Goal: Task Accomplishment & Management: Manage account settings

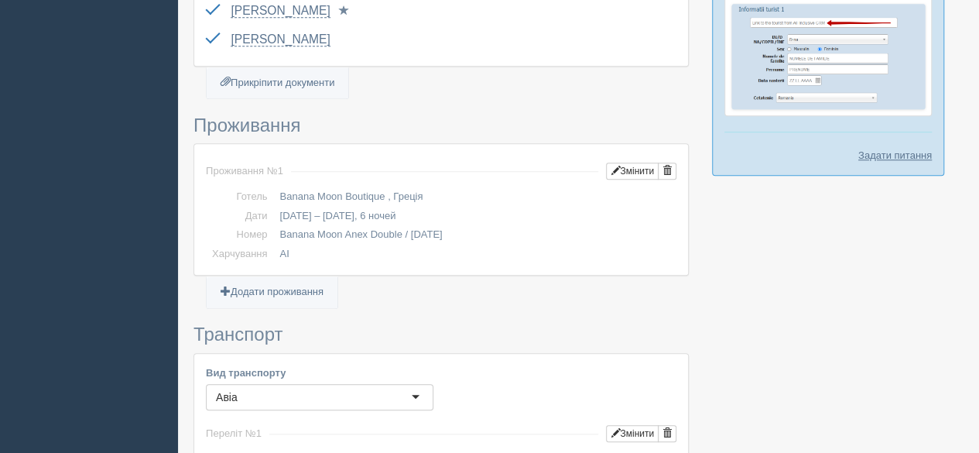
scroll to position [466, 0]
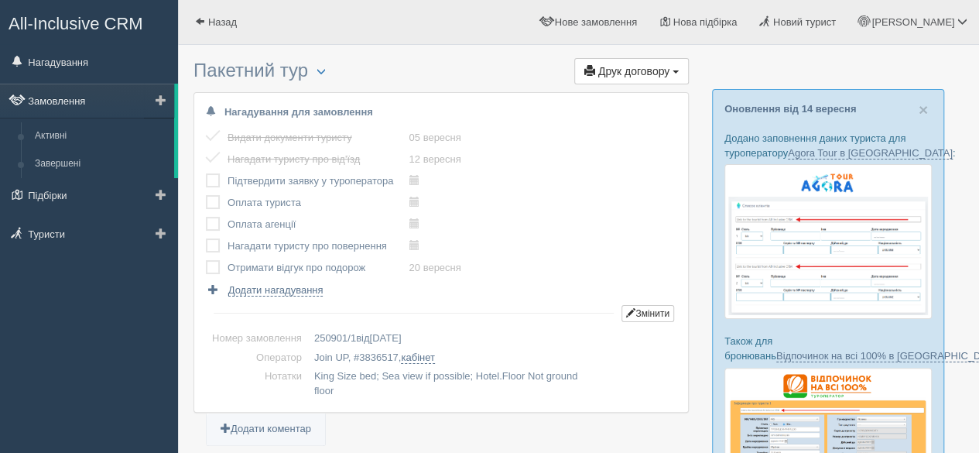
click at [93, 101] on link "Замовлення" at bounding box center [87, 101] width 174 height 34
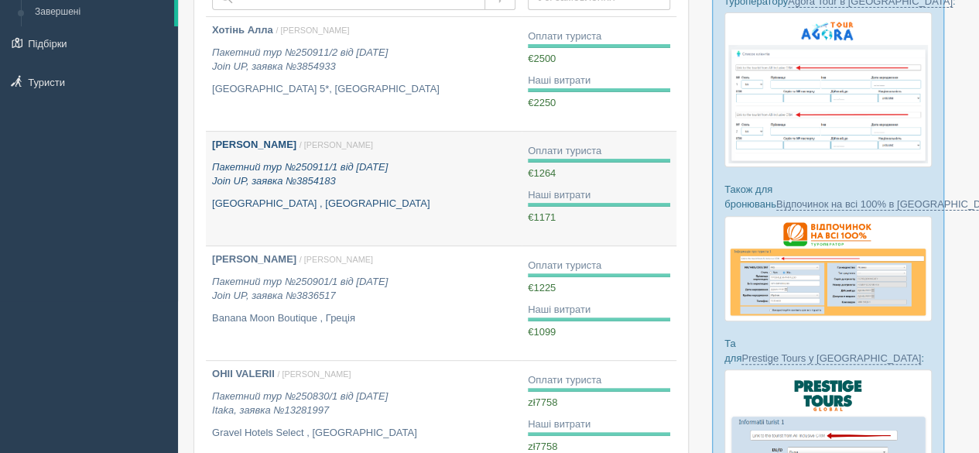
scroll to position [155, 0]
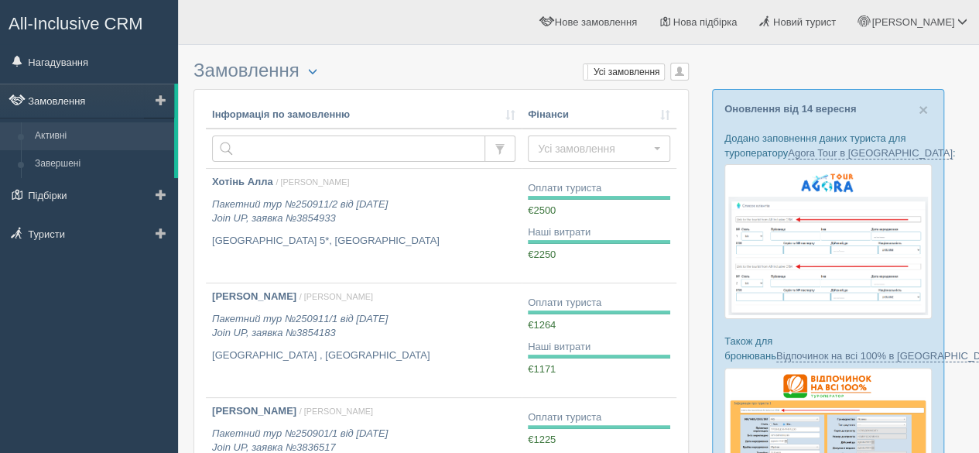
click at [67, 102] on link "Замовлення" at bounding box center [87, 101] width 174 height 34
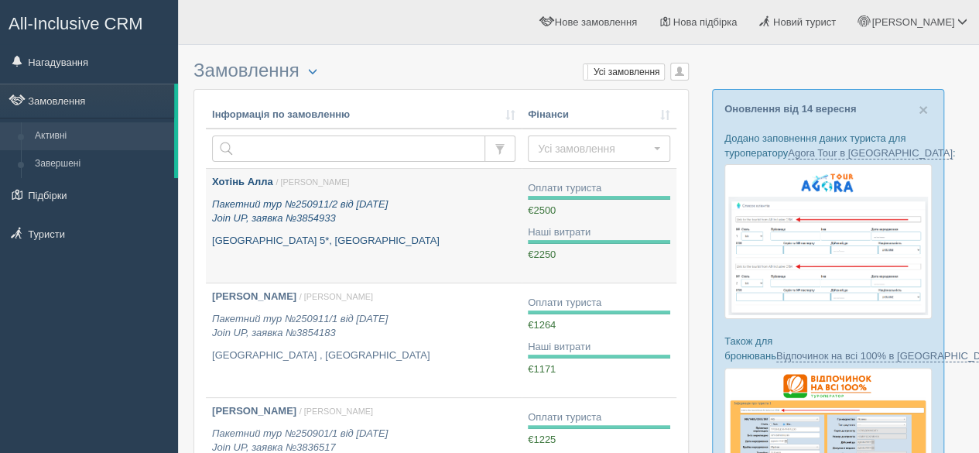
click at [340, 237] on p "[GEOGRAPHIC_DATA] 5*, [GEOGRAPHIC_DATA]" at bounding box center [364, 241] width 304 height 15
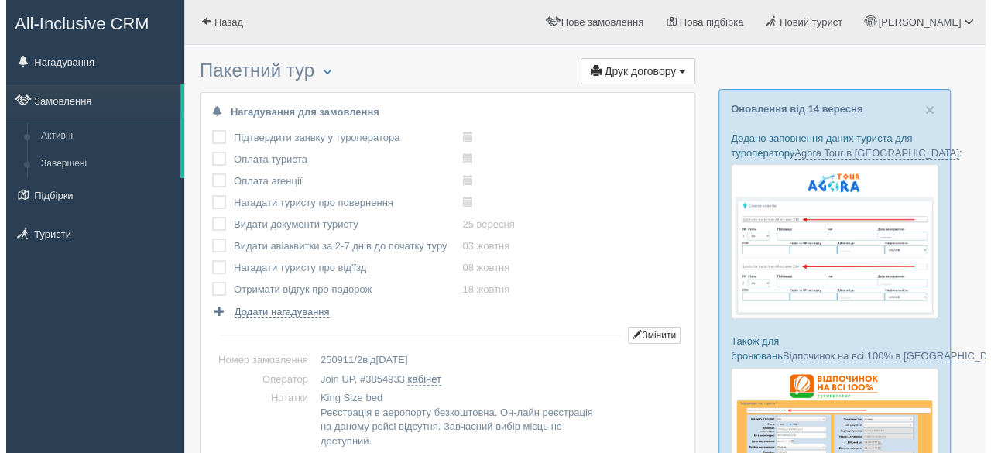
scroll to position [77, 0]
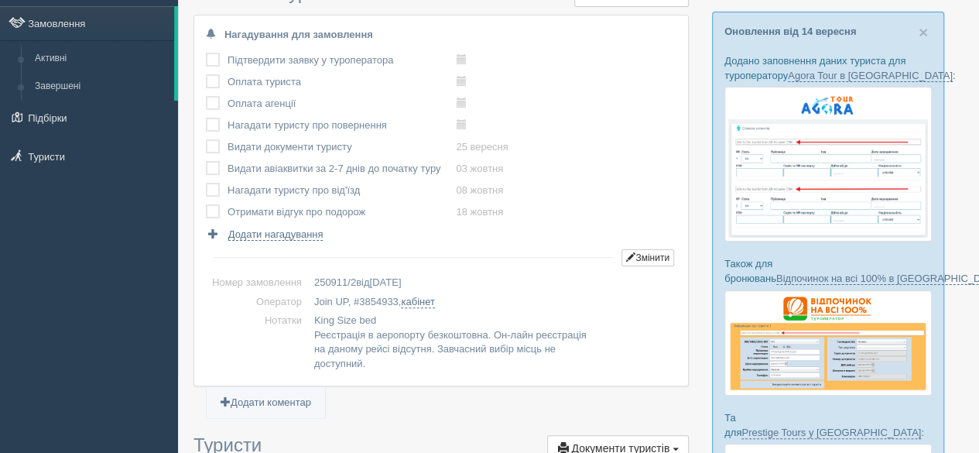
drag, startPoint x: 447, startPoint y: 167, endPoint x: 229, endPoint y: 163, distance: 217.6
click at [229, 163] on td "Видати авіаквитки за 2-7 днів до початку туру" at bounding box center [342, 169] width 228 height 22
copy td "Видати авіаквитки за 2-7 днів до початку туру"
click at [273, 237] on span "Додати нагадування" at bounding box center [275, 234] width 95 height 12
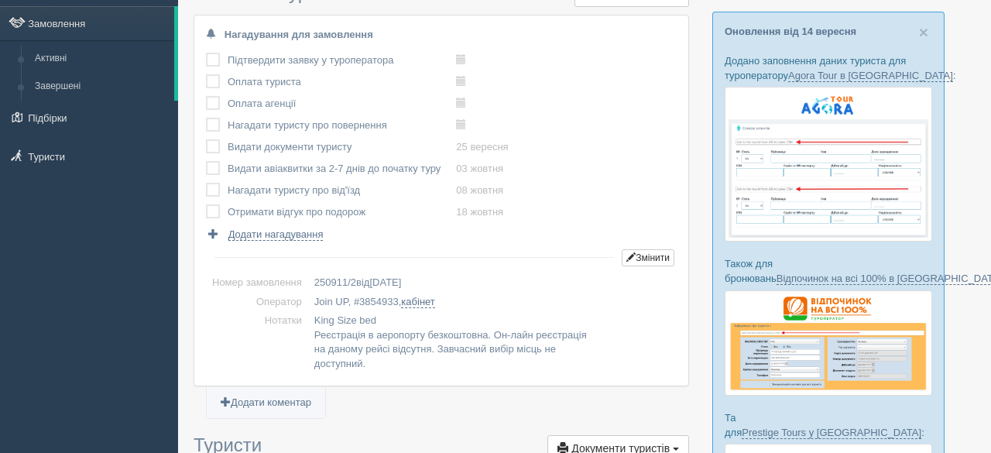
select select "21"
select select "30"
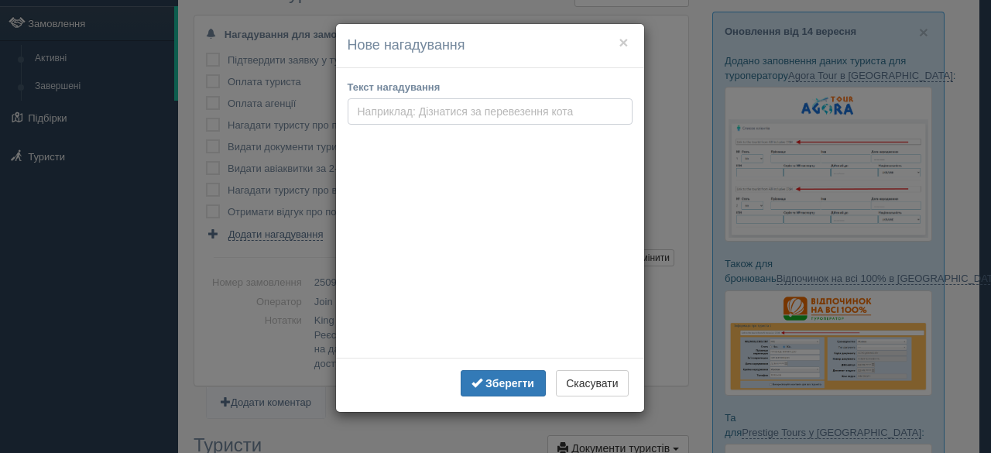
paste input "Видати авіаквитки за 2-7 днів до початку туру"
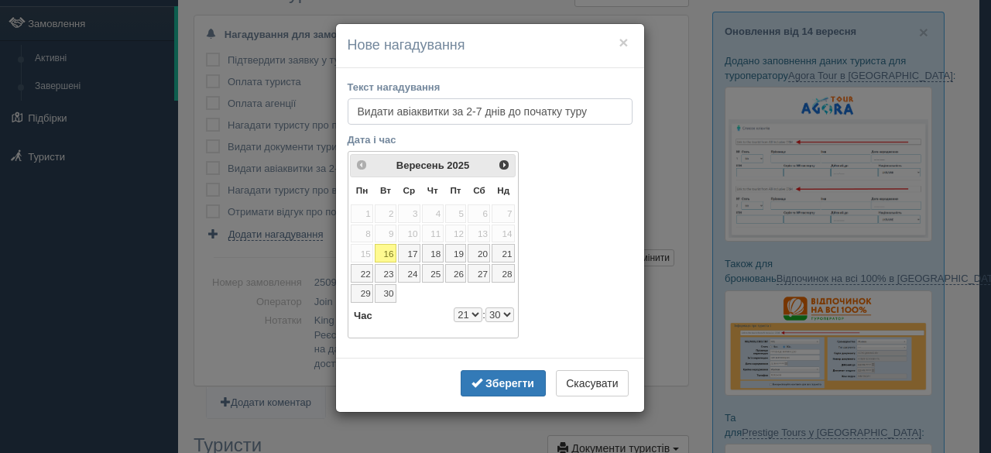
click at [481, 111] on input "Видати авіаквитки за 2-7 днів до початку туру" at bounding box center [490, 111] width 285 height 26
type input "Видати авіаквитки за 2-3 дні до початку туру"
click at [505, 162] on span "Наст>" at bounding box center [505, 164] width 12 height 12
select select "21"
select select "30"
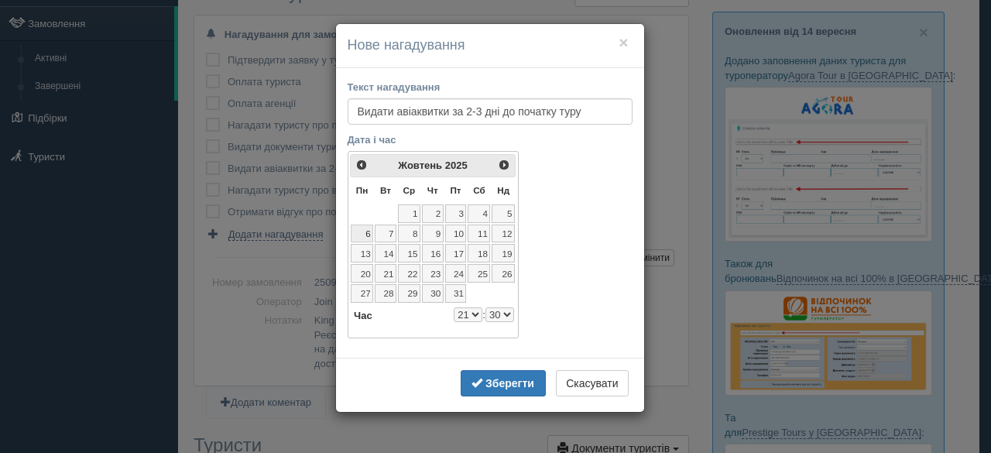
click at [361, 228] on link "6" at bounding box center [362, 234] width 22 height 19
select select "21"
select select "30"
click at [468, 311] on select "0 1 2 3 4 5 6 7 8 9 10 11 12 13 14 15 16 17 18 19 20 21 22 23" at bounding box center [468, 314] width 29 height 15
select select "8"
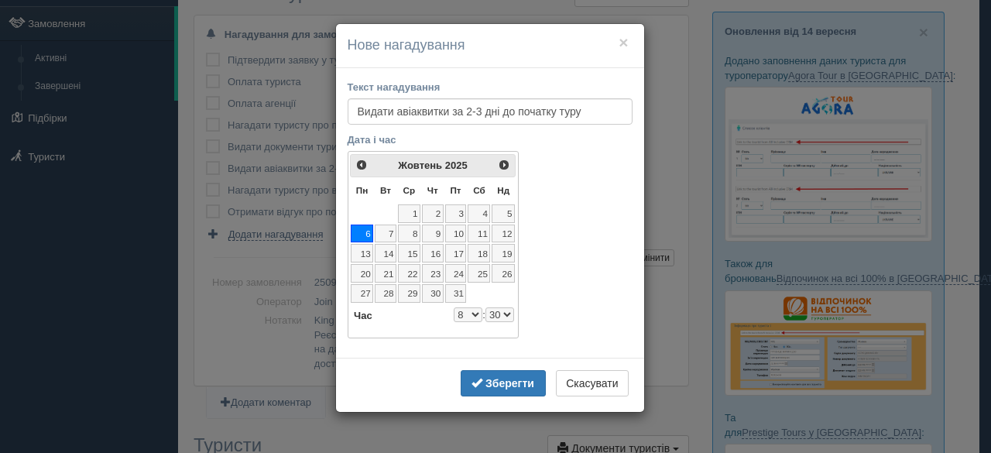
select select "30"
click at [595, 106] on input "Видати авіаквитки за 2-3 дні до початку туру" at bounding box center [490, 111] width 285 height 26
type input "Видати авіаквитки за 2-3 дні до початку туру (виліт 09.10)"
click at [512, 377] on b "Зберегти" at bounding box center [509, 383] width 49 height 12
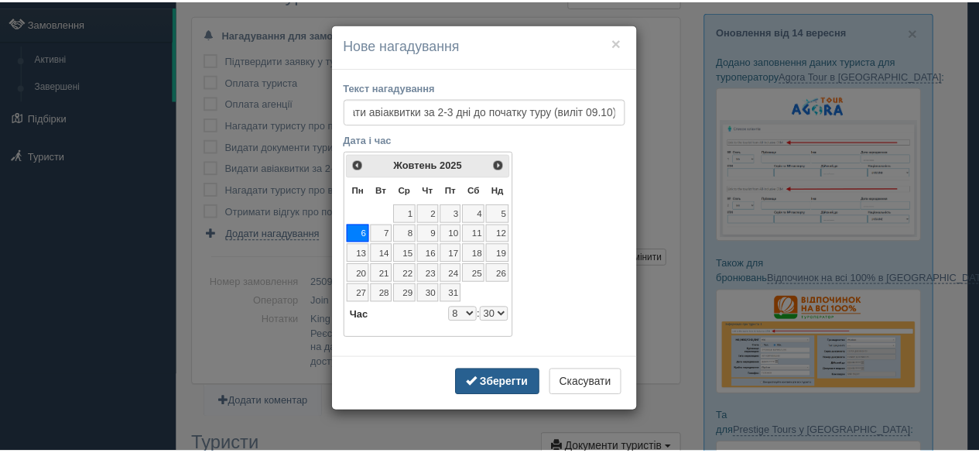
scroll to position [0, 0]
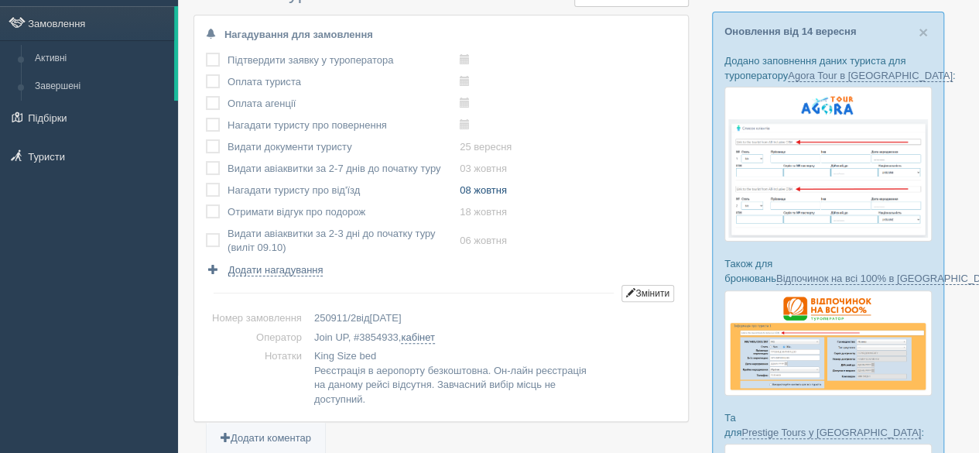
click at [496, 187] on link "08 жовтня" at bounding box center [483, 190] width 47 height 12
type input "2025-10-08 7:45"
select select "7"
select select "45"
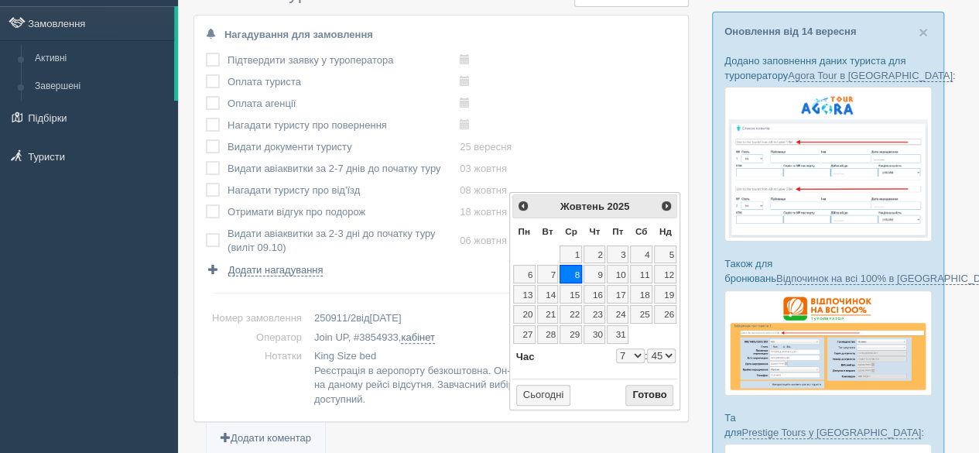
click at [644, 389] on button "Готово" at bounding box center [650, 396] width 48 height 22
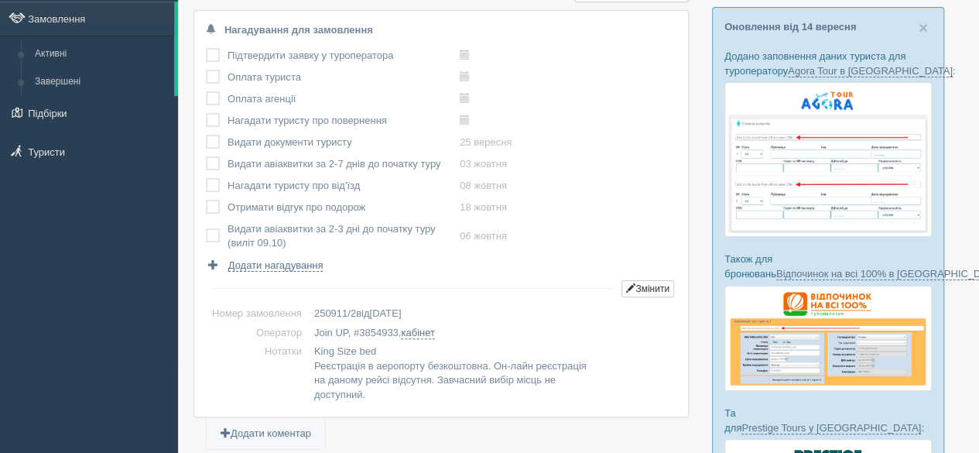
scroll to position [77, 0]
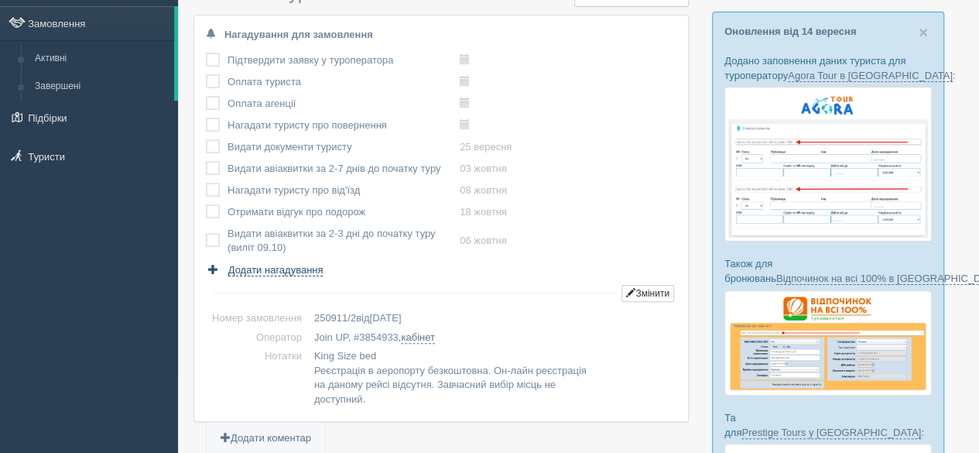
click at [296, 270] on span "Додати нагадування" at bounding box center [275, 270] width 95 height 12
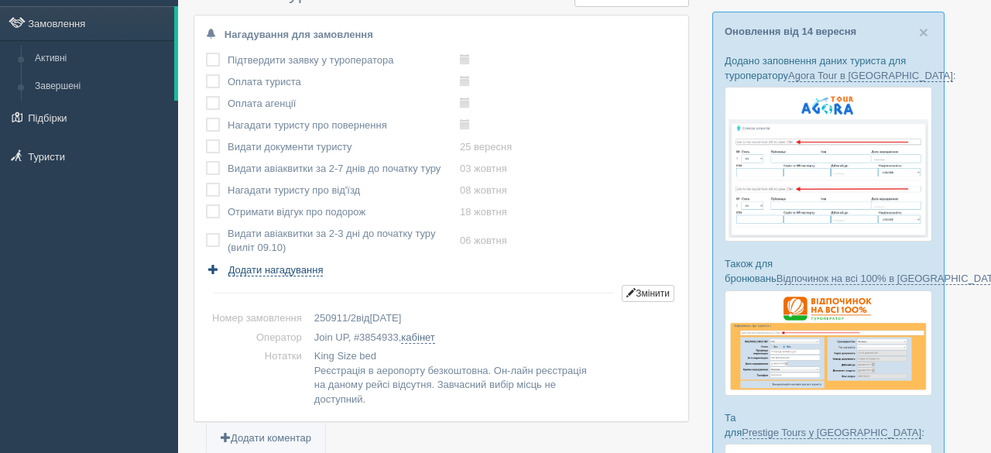
select select "21"
select select "35"
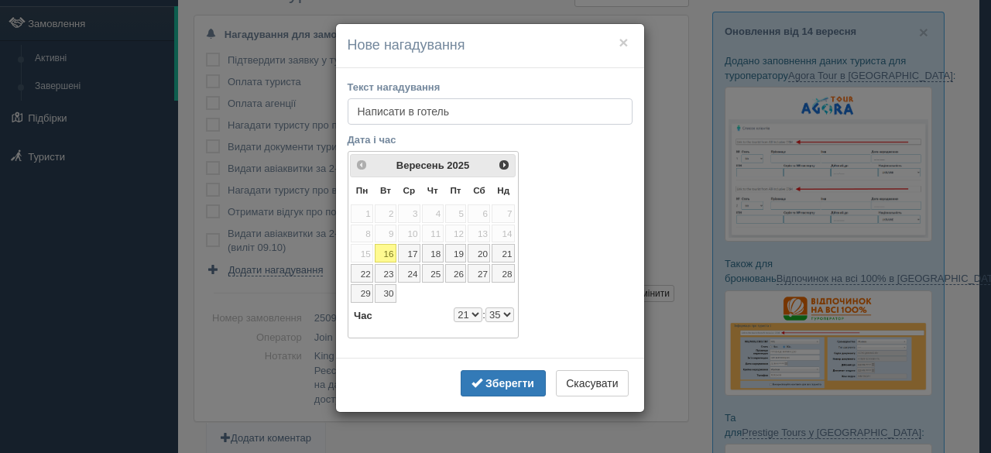
type input "Написати в готель"
click at [506, 164] on span "Наст>" at bounding box center [505, 164] width 12 height 12
select select "21"
select select "35"
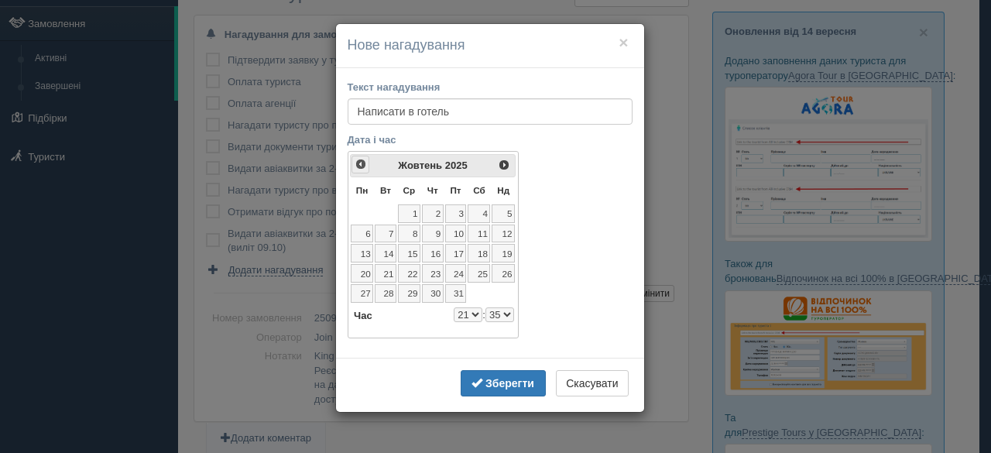
click at [358, 166] on span "<Попер" at bounding box center [361, 164] width 12 height 12
select select "21"
select select "35"
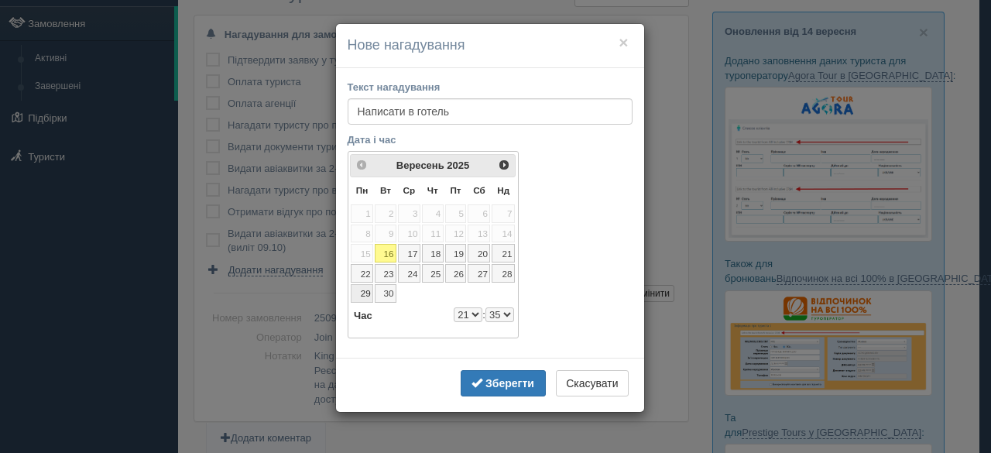
click at [365, 287] on link "29" at bounding box center [362, 293] width 22 height 19
select select "21"
select select "35"
click at [470, 310] on select "0 1 2 3 4 5 6 7 8 9 10 11 12 13 14 15 16 17 18 19 20 21 22 23" at bounding box center [468, 314] width 29 height 15
select select "7"
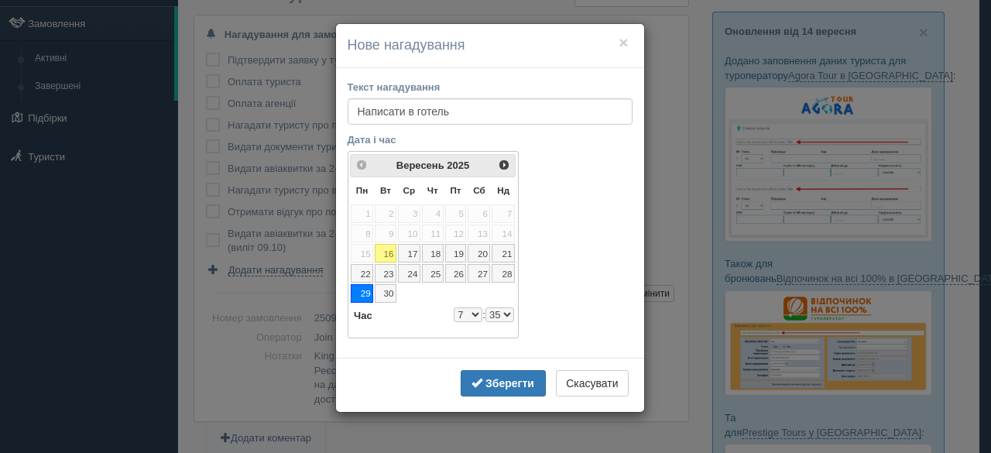
select select "35"
click at [499, 370] on button "Зберегти" at bounding box center [503, 383] width 85 height 26
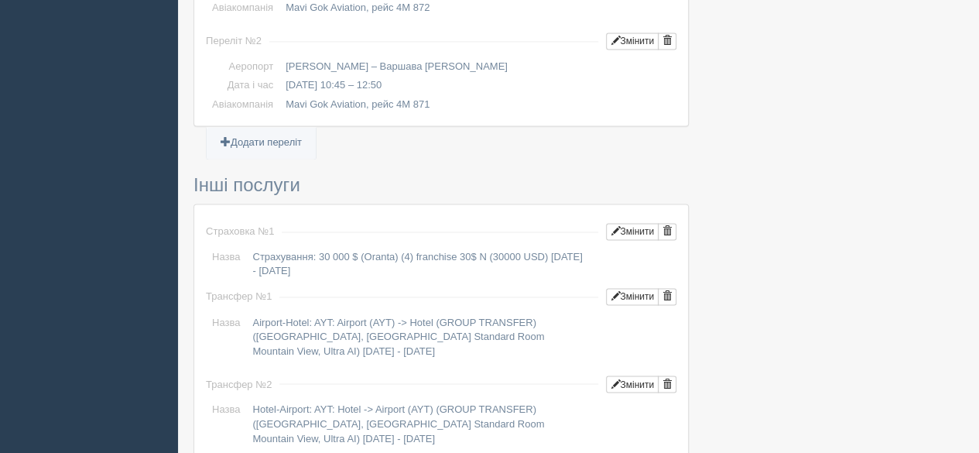
scroll to position [1648, 0]
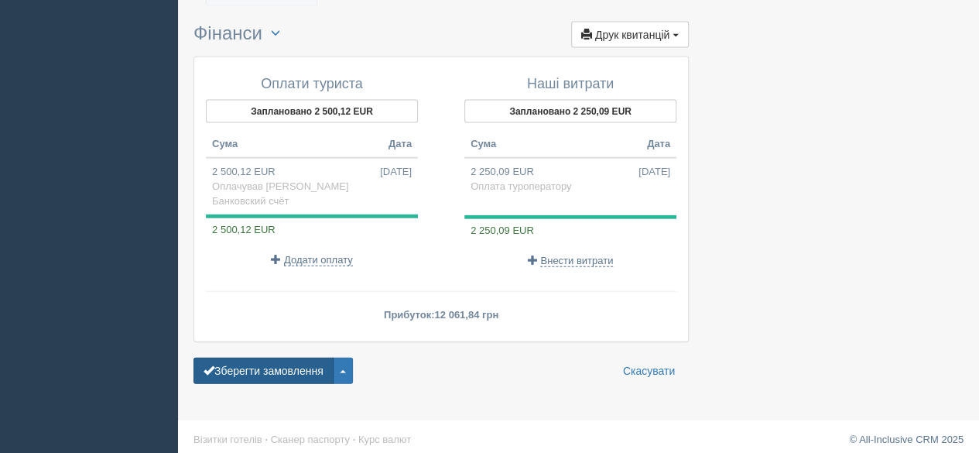
click at [264, 366] on button "Зберегти замовлення" at bounding box center [264, 371] width 140 height 26
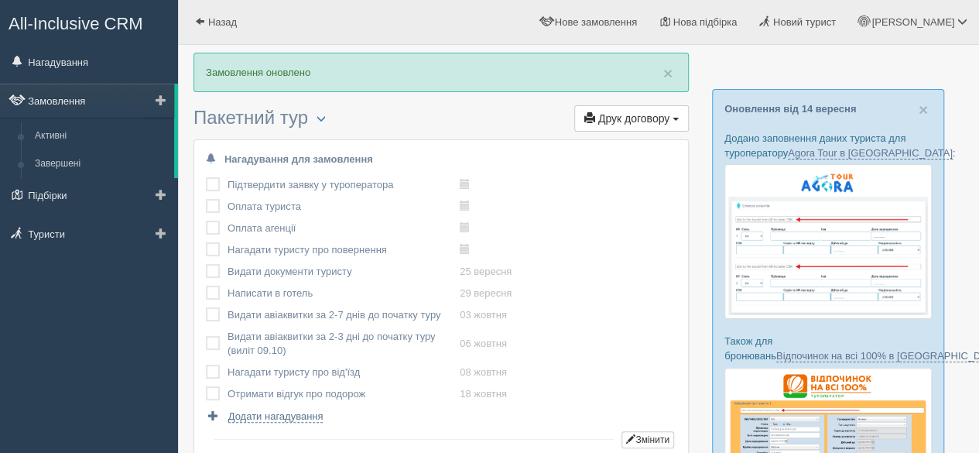
click at [71, 98] on link "Замовлення" at bounding box center [87, 101] width 174 height 34
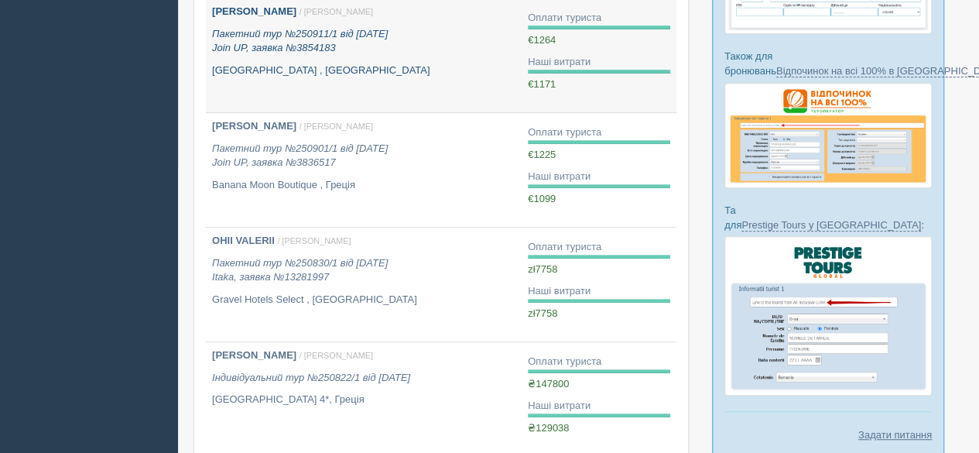
scroll to position [310, 0]
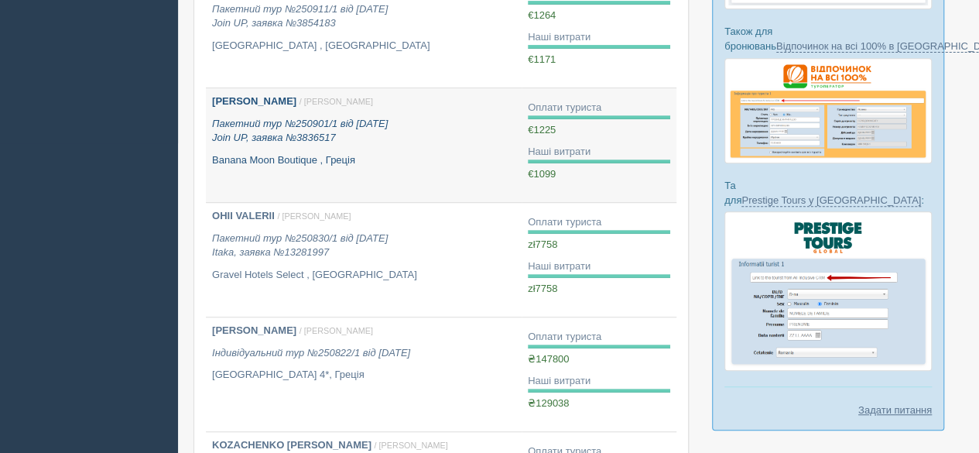
click at [381, 151] on div "[PERSON_NAME] / [PERSON_NAME] Пакетний тур №250901/1 від [DATE] Join UP, заявка…" at bounding box center [364, 130] width 304 height 73
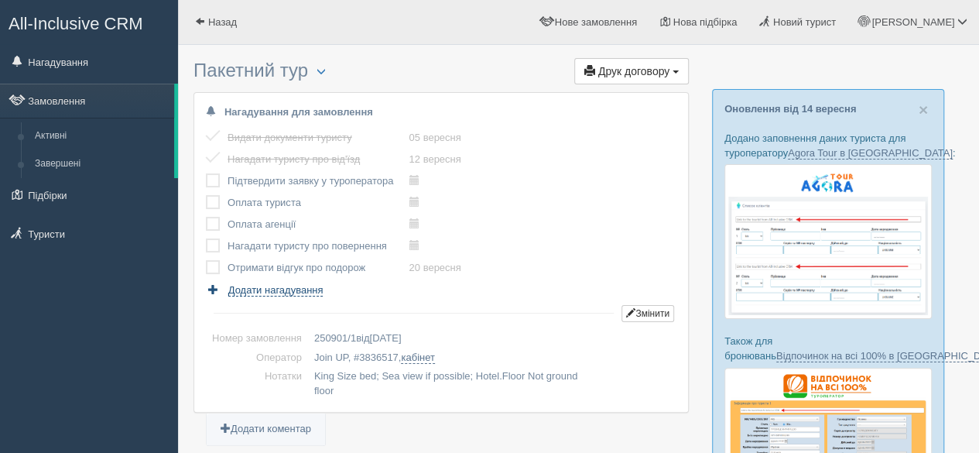
click at [307, 287] on span "Додати нагадування" at bounding box center [275, 290] width 95 height 12
select select "21"
select select "40"
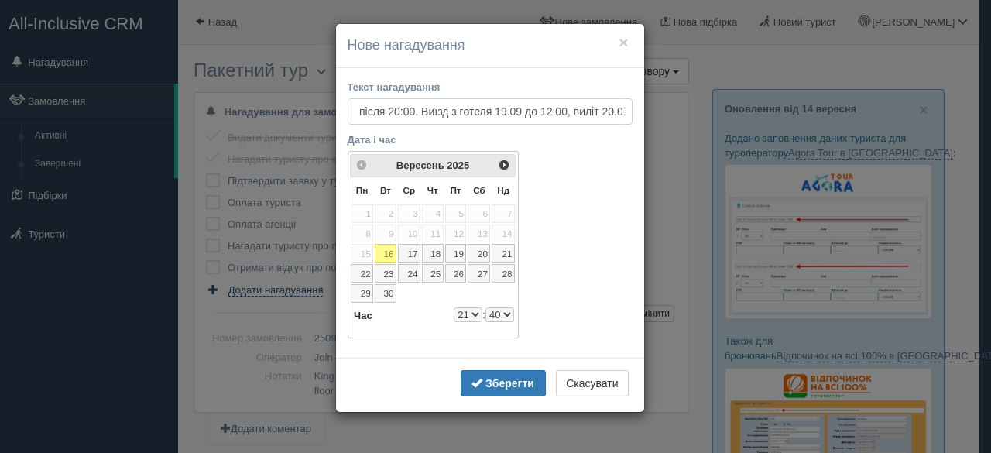
scroll to position [0, 271]
type input "Нагадати дізнатися час зворотного трансферу 18.09 після 20:00. Виїзд з готеля 1…"
click at [437, 250] on link "18" at bounding box center [433, 253] width 22 height 19
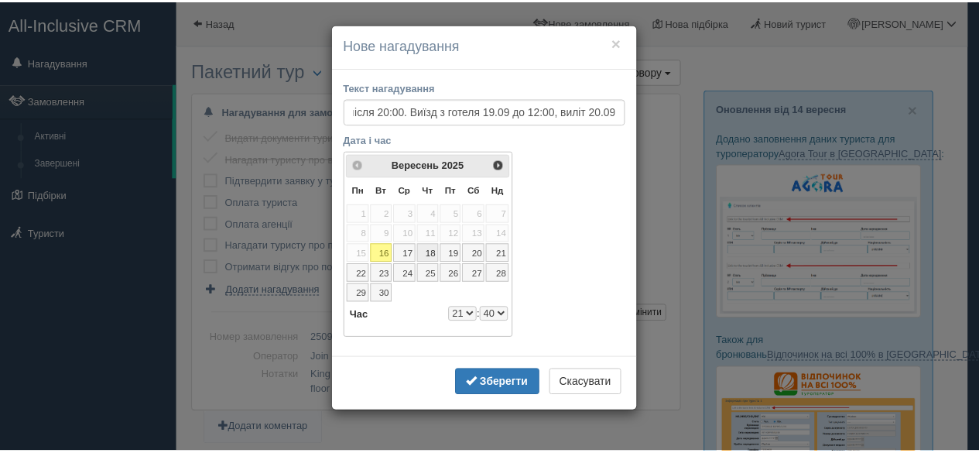
scroll to position [0, 0]
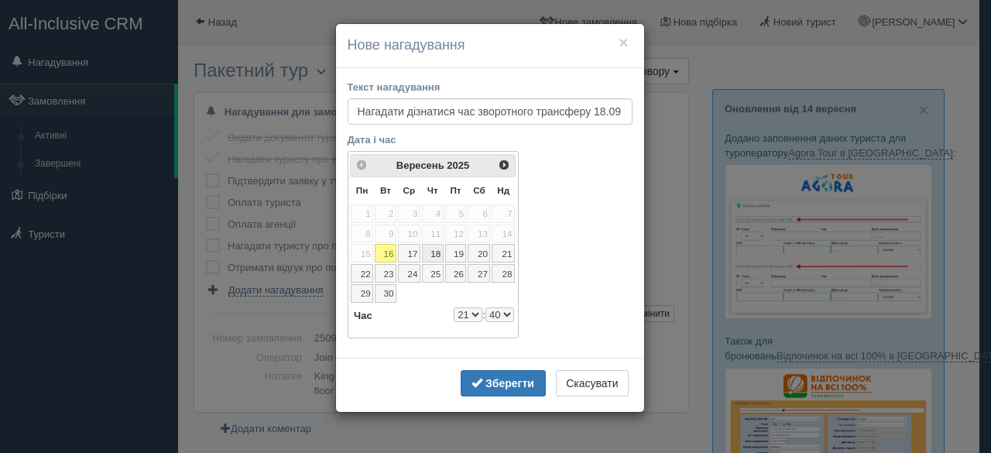
select select "21"
select select "40"
click at [465, 315] on select "0 1 2 3 4 5 6 7 8 9 10 11 12 13 14 15 16 17 18 19 20 21 22 23" at bounding box center [468, 314] width 29 height 15
select select "10"
select select "40"
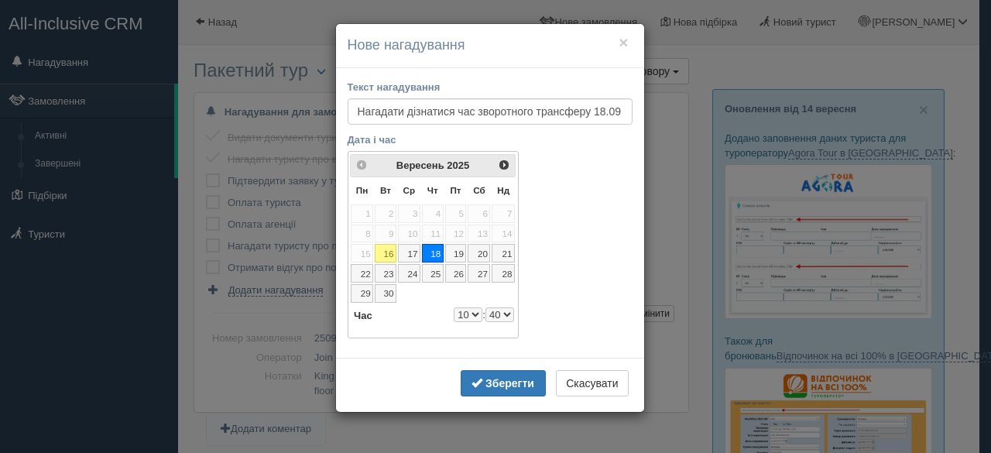
click at [477, 310] on select "0 1 2 3 4 5 6 7 8 9 10 11 12 13 14 15 16 17 18 19 20 21 22 23" at bounding box center [468, 314] width 29 height 15
select select "9"
select select "40"
click at [511, 379] on b "Зберегти" at bounding box center [509, 383] width 49 height 12
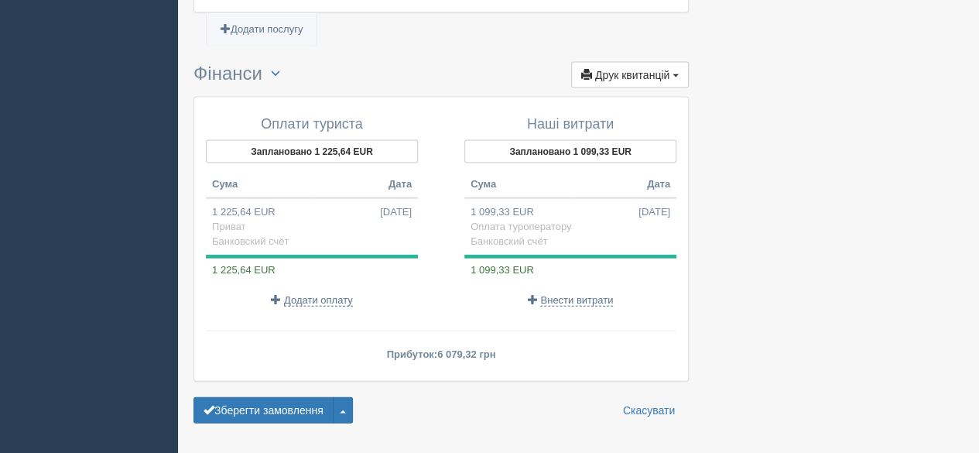
scroll to position [1662, 0]
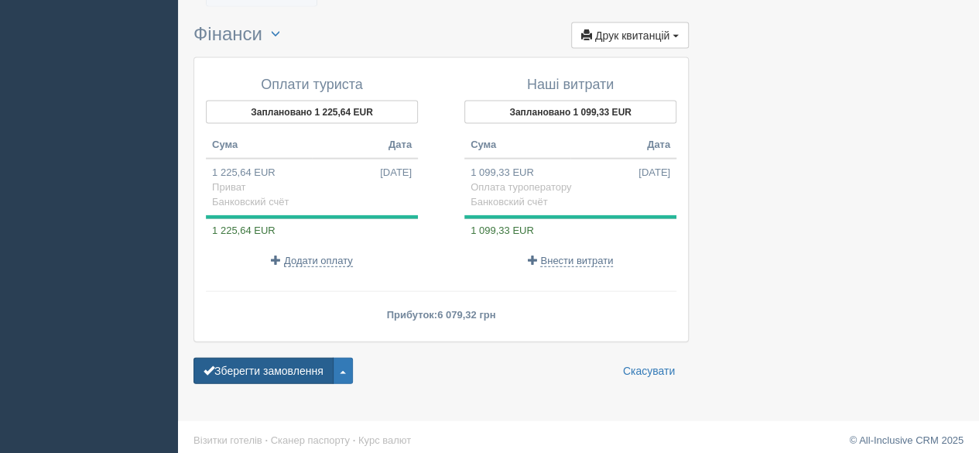
click at [251, 365] on button "Зберегти замовлення" at bounding box center [264, 371] width 140 height 26
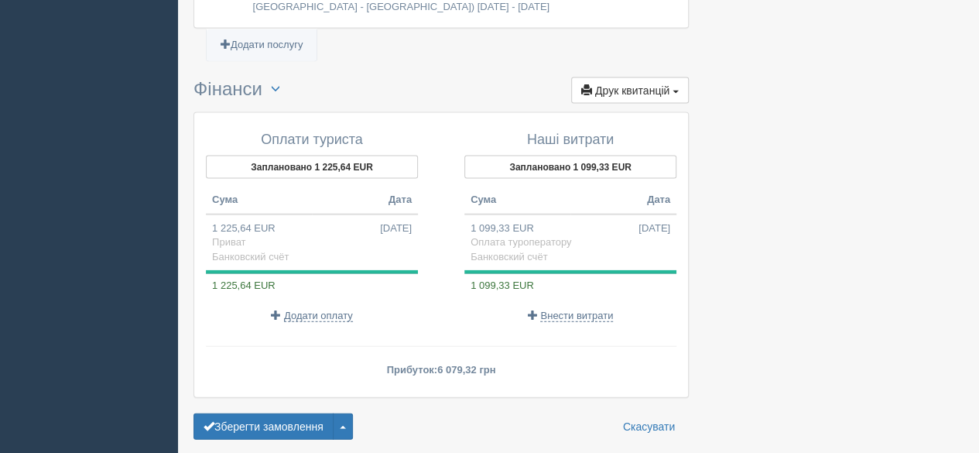
scroll to position [1710, 0]
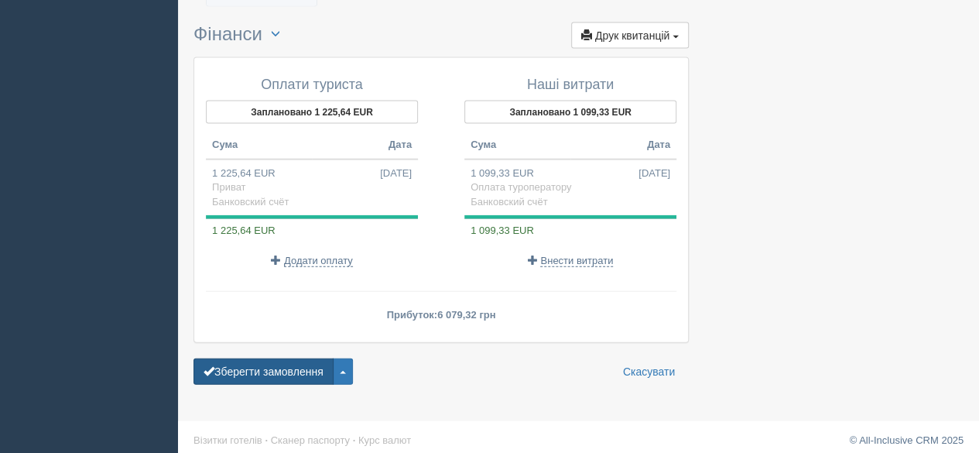
click at [259, 358] on button "Зберегти замовлення" at bounding box center [264, 371] width 140 height 26
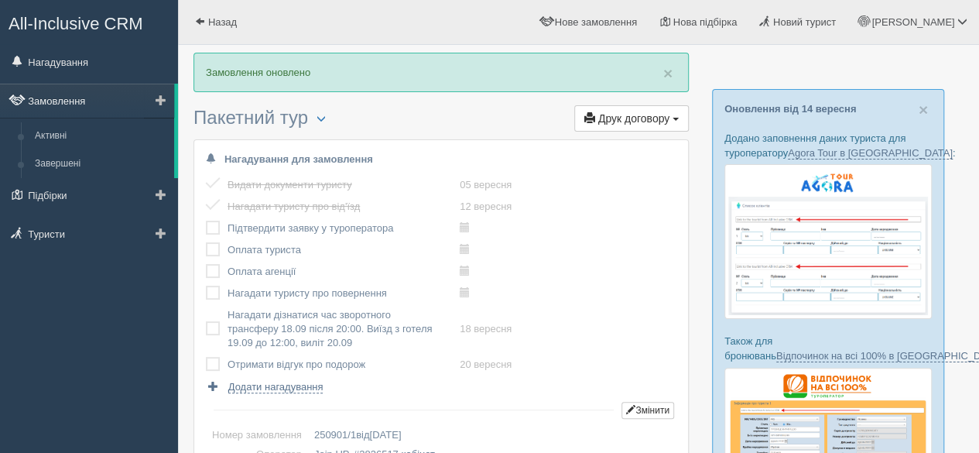
click at [81, 98] on link "Замовлення" at bounding box center [87, 101] width 174 height 34
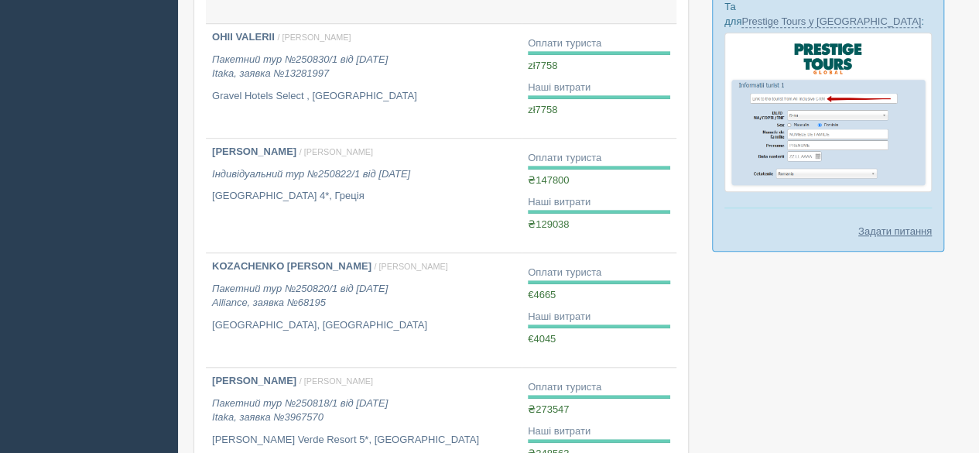
scroll to position [465, 0]
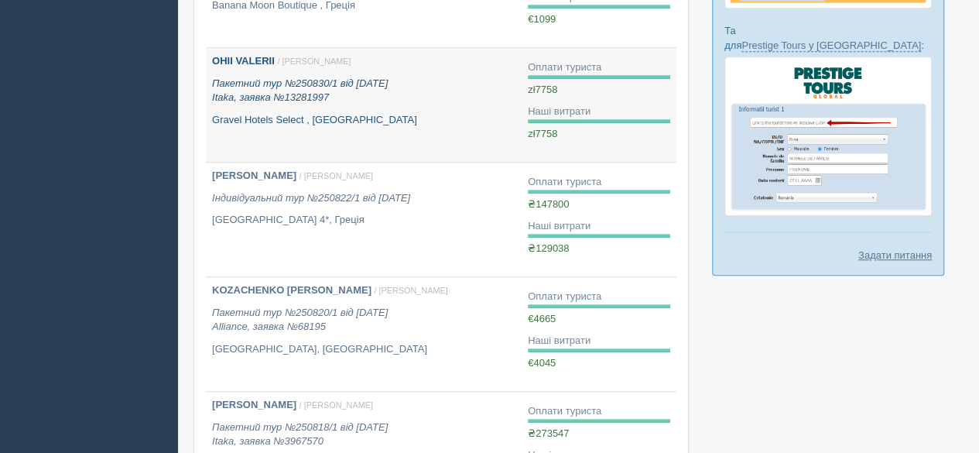
click at [399, 108] on div "OHII VALERII / [PERSON_NAME] Пакетний тур №250830/1 від [DATE] Itaka, заявка №1…" at bounding box center [364, 90] width 304 height 73
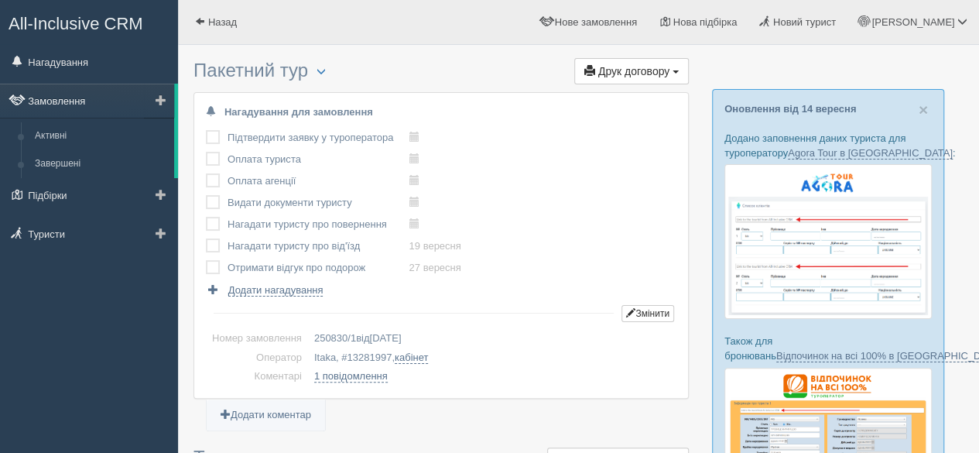
click at [76, 94] on link "Замовлення" at bounding box center [87, 101] width 174 height 34
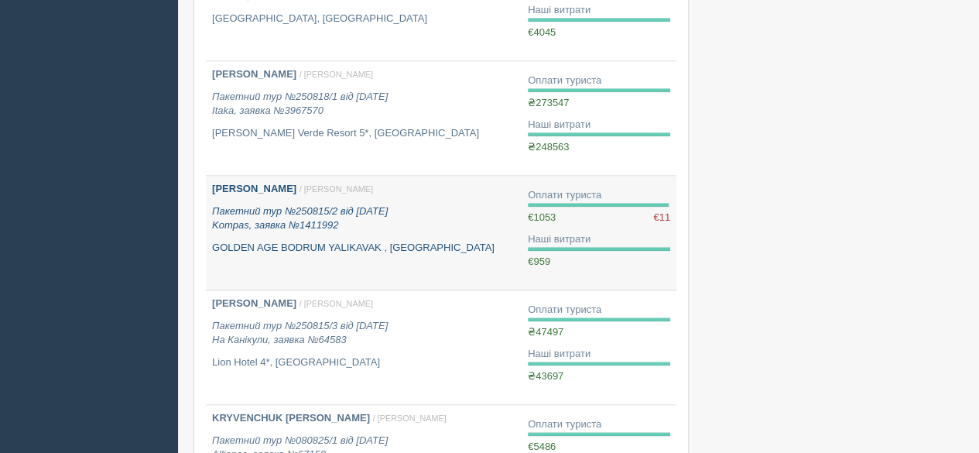
scroll to position [929, 0]
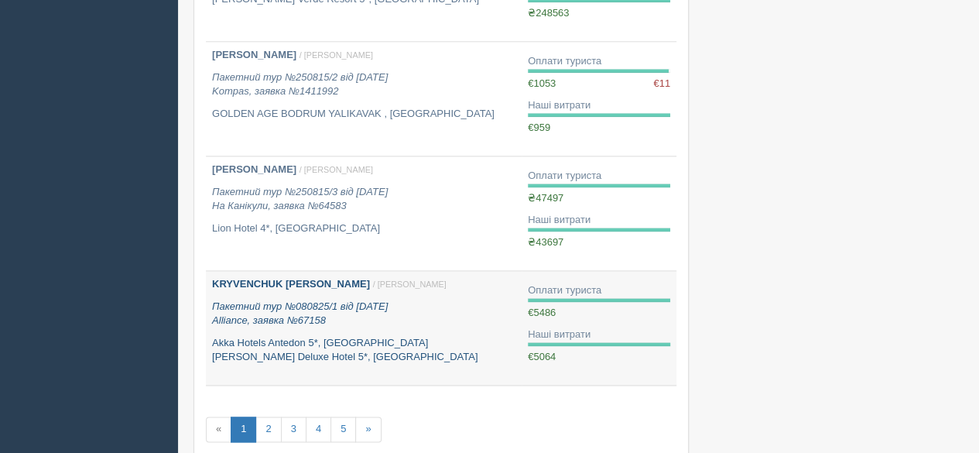
click at [322, 327] on div "KRYVENCHUK IVANNA / Софія Б. Пакетний тур №080825/1 від 08.08.2025 Alliance, за…" at bounding box center [364, 320] width 304 height 87
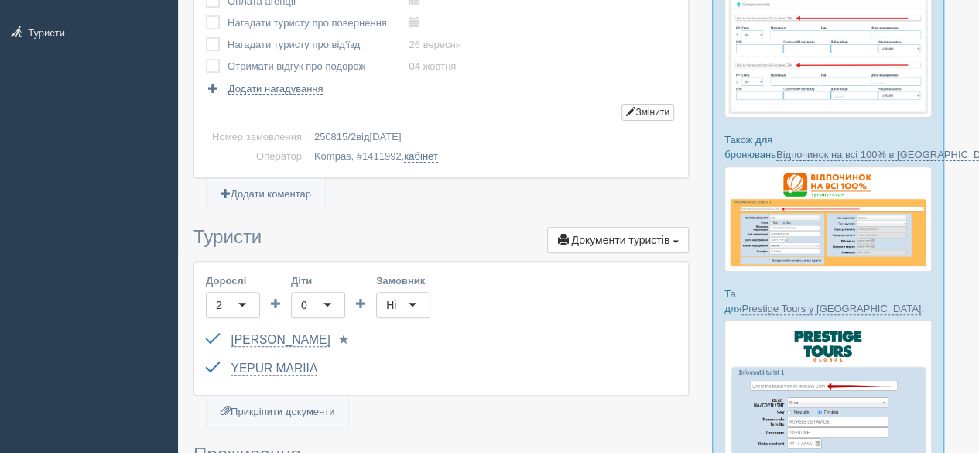
scroll to position [155, 0]
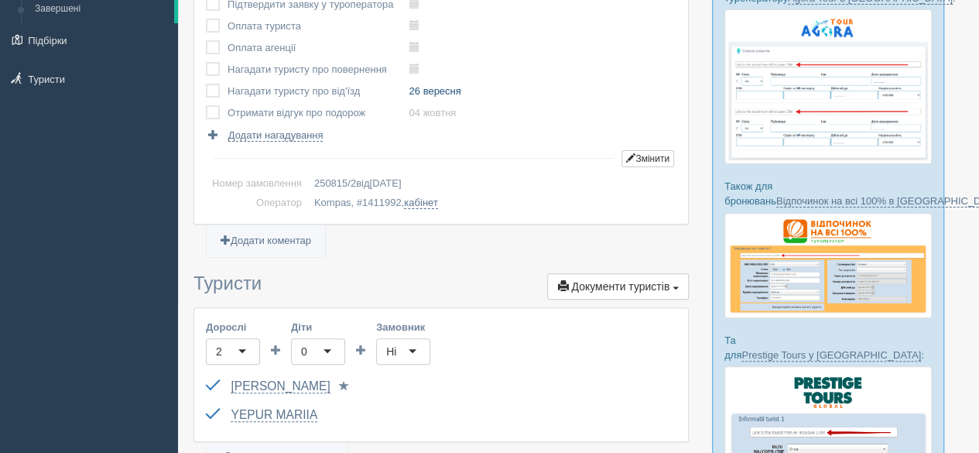
click at [453, 94] on link "26 вересня" at bounding box center [435, 91] width 52 height 12
type input "[DATE] 10:15"
select select "10"
select select "15"
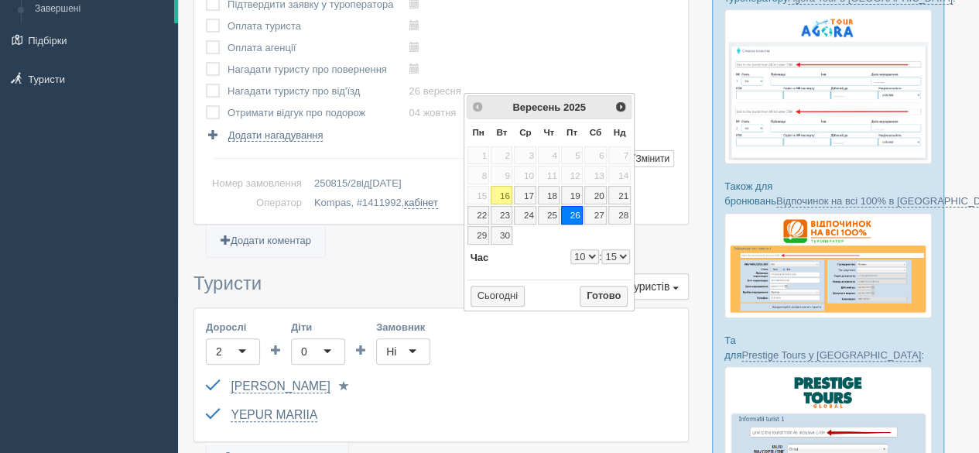
click at [585, 250] on select "0 1 2 3 4 5 6 7 8 9 10 11 12 13 14 15 16 17 18 19 20 21 22 23" at bounding box center [585, 256] width 29 height 15
type input "[DATE] 9:15"
select select "9"
select select "15"
click at [607, 292] on button "Готово" at bounding box center [604, 297] width 48 height 22
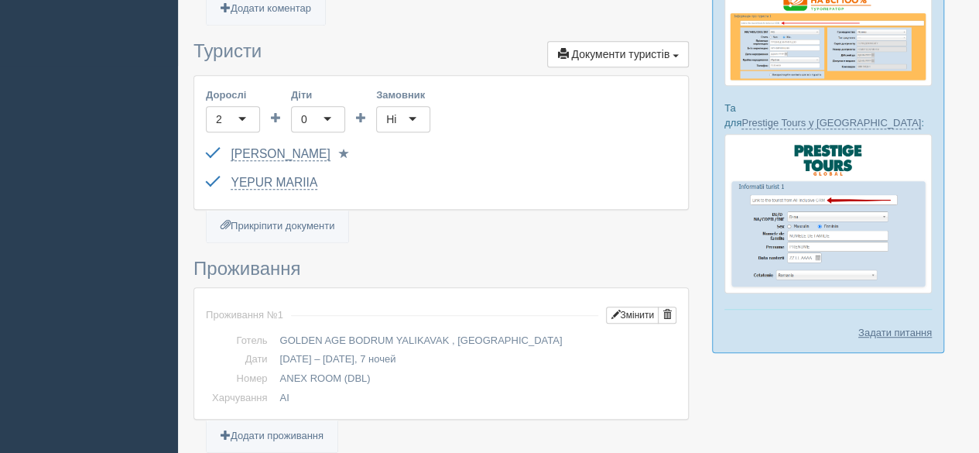
scroll to position [232, 0]
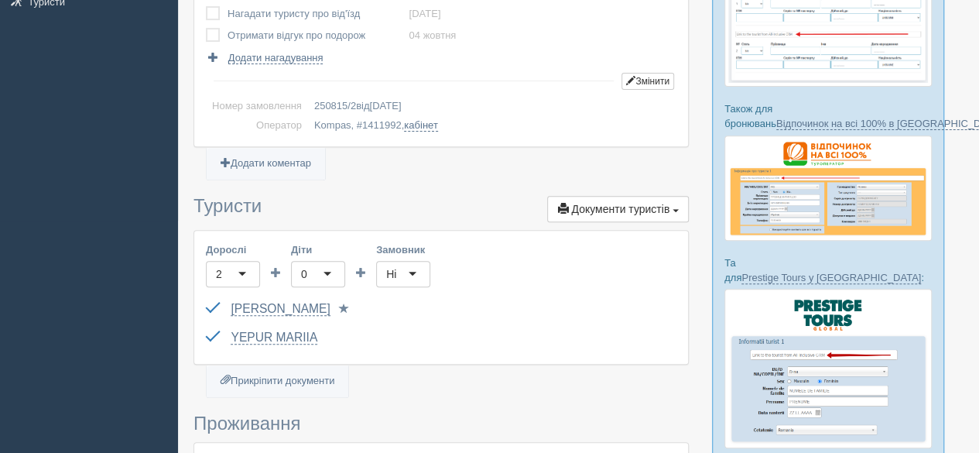
click at [435, 43] on td "04 жовтня" at bounding box center [440, 36] width 63 height 22
click at [435, 33] on link "04 жовтня" at bounding box center [432, 35] width 47 height 12
type input "2025-10-04 10:00"
select select "10"
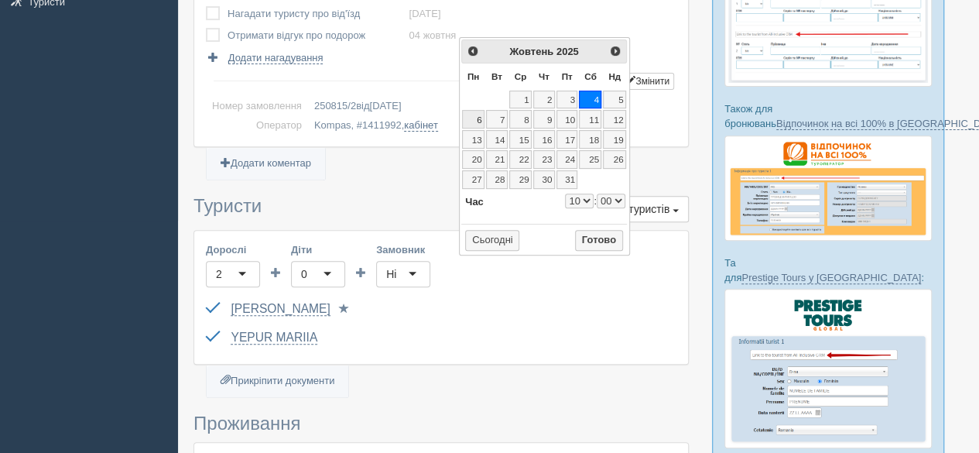
click at [482, 113] on link "6" at bounding box center [473, 119] width 22 height 19
type input "2025-10-06 10:00"
select select "10"
click at [581, 189] on div "<Попер Наст> Жовтень 2025 Пн Вт Ср Чт Пт Сб Нд 1 2 3 4 5 6 7 8 9 10 11 12 13 14…" at bounding box center [544, 146] width 171 height 219
click at [582, 196] on select "0 1 2 3 4 5 6 7 8 9 10 11 12 13 14 15 16 17 18 19 20 21 22 23" at bounding box center [579, 201] width 29 height 15
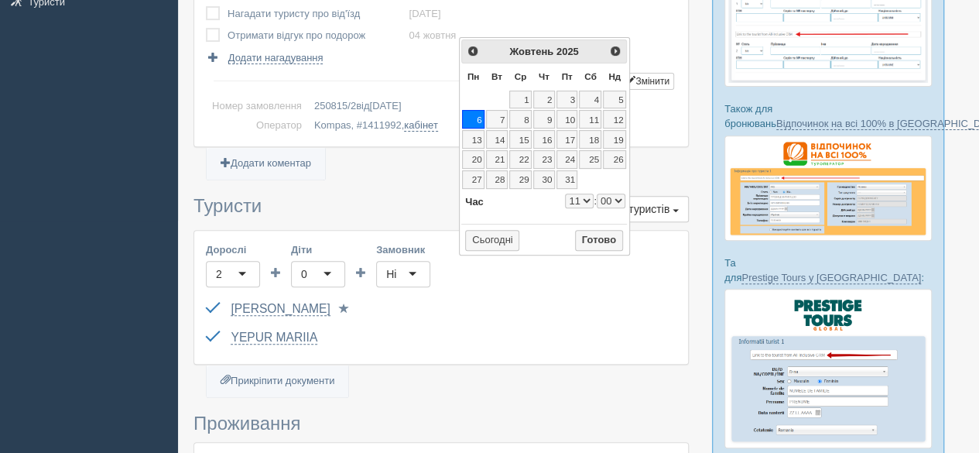
type input "2025-10-06 11:00"
select select "11"
click at [597, 239] on button "Готово" at bounding box center [599, 241] width 48 height 22
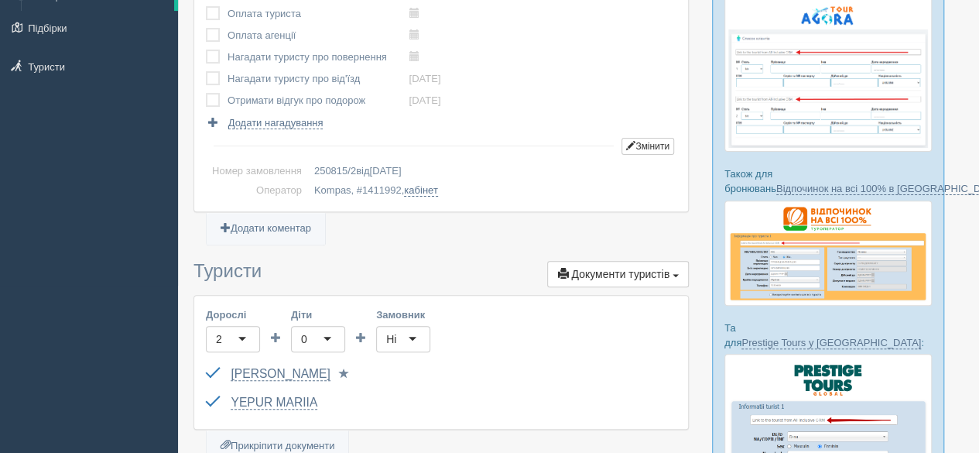
scroll to position [77, 0]
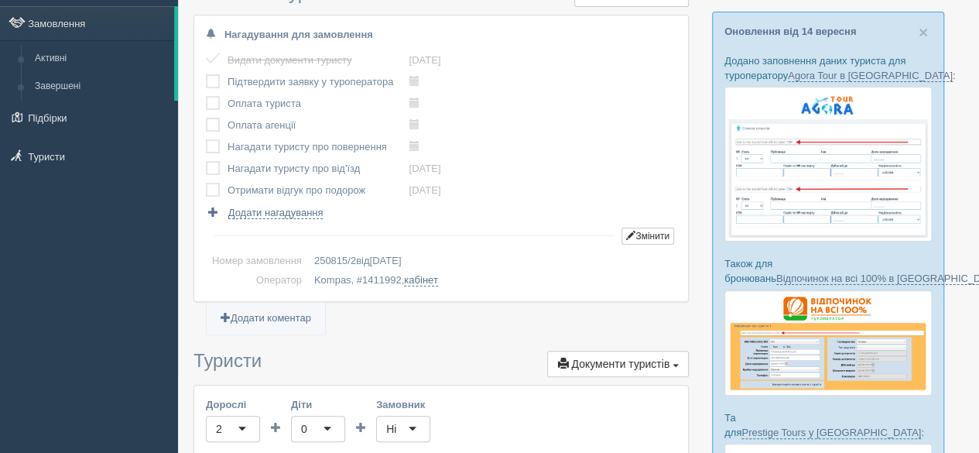
click at [206, 53] on label at bounding box center [206, 53] width 0 height 0
click at [0, 0] on input "checkbox" at bounding box center [0, 0] width 0 height 0
click at [429, 59] on link "08 вересня" at bounding box center [425, 60] width 32 height 12
type input "2025-09-16 9:45"
select select "9"
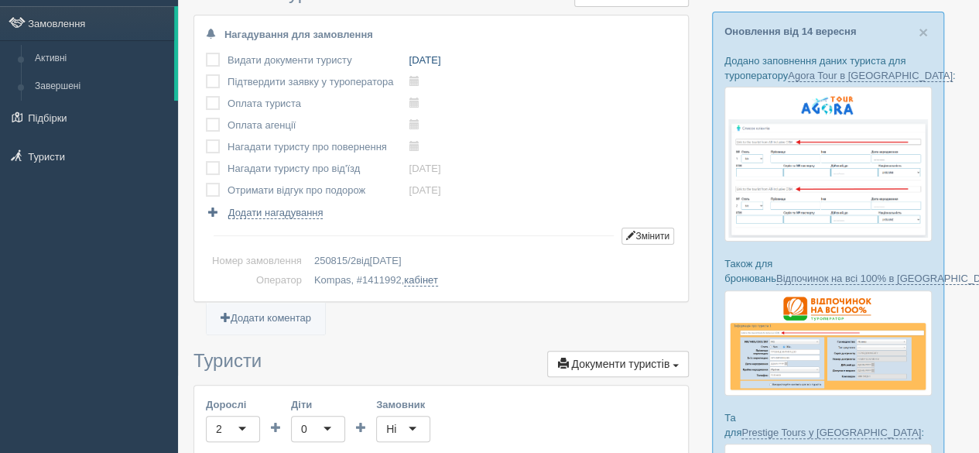
select select "45"
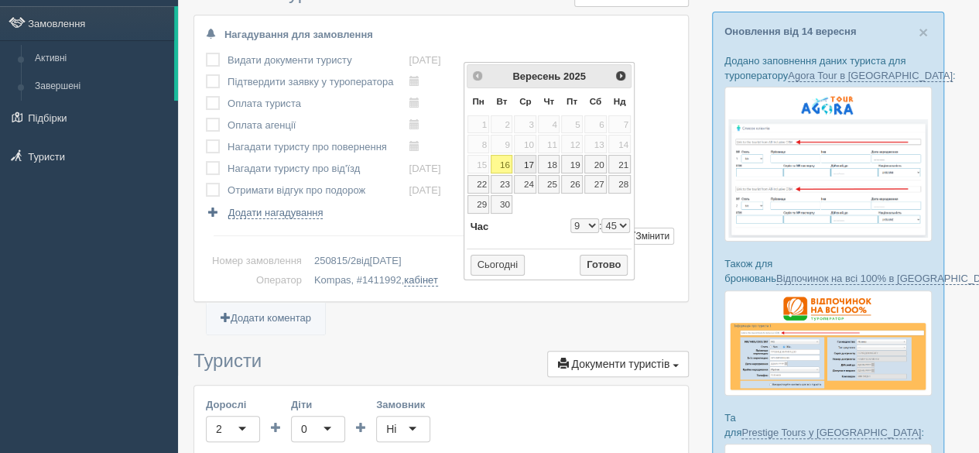
click at [530, 160] on link "17" at bounding box center [525, 164] width 22 height 19
type input "2025-09-17 9:45"
select select "9"
select select "45"
click at [610, 258] on button "Готово" at bounding box center [604, 266] width 48 height 22
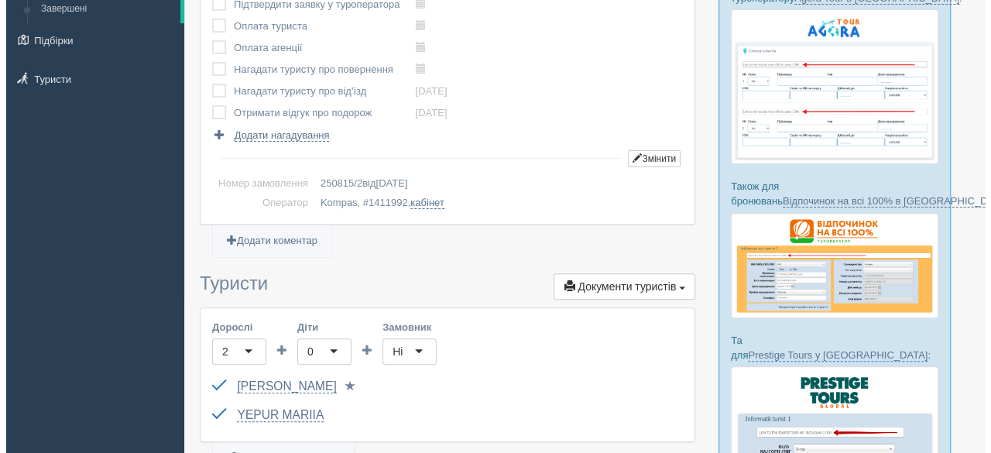
scroll to position [0, 0]
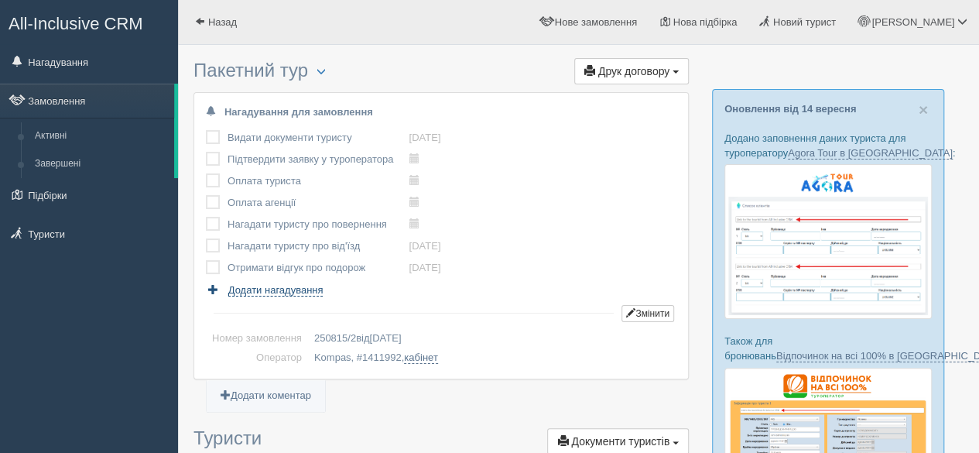
click at [283, 288] on span "Додати нагадування" at bounding box center [275, 290] width 95 height 12
select select "22"
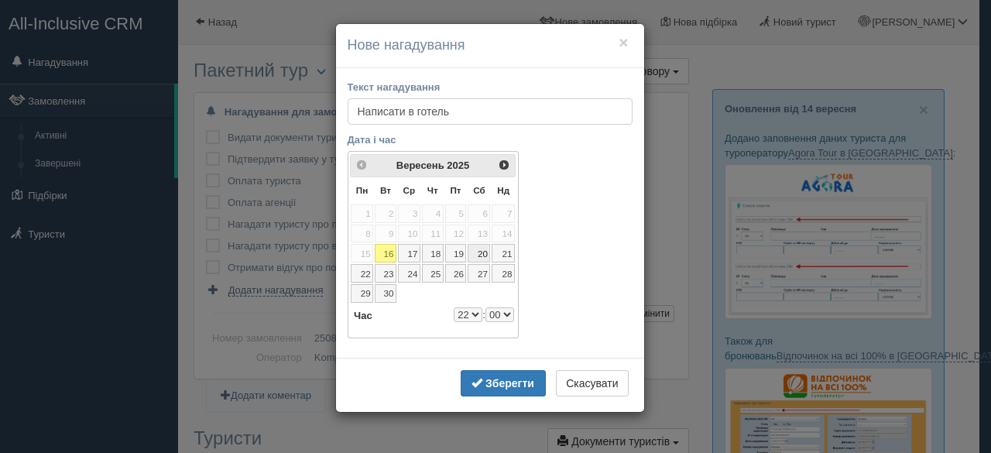
type input "Написати в готель"
click at [480, 249] on link "20" at bounding box center [479, 253] width 22 height 19
select select "22"
click at [365, 268] on link "22" at bounding box center [362, 273] width 22 height 19
select select "22"
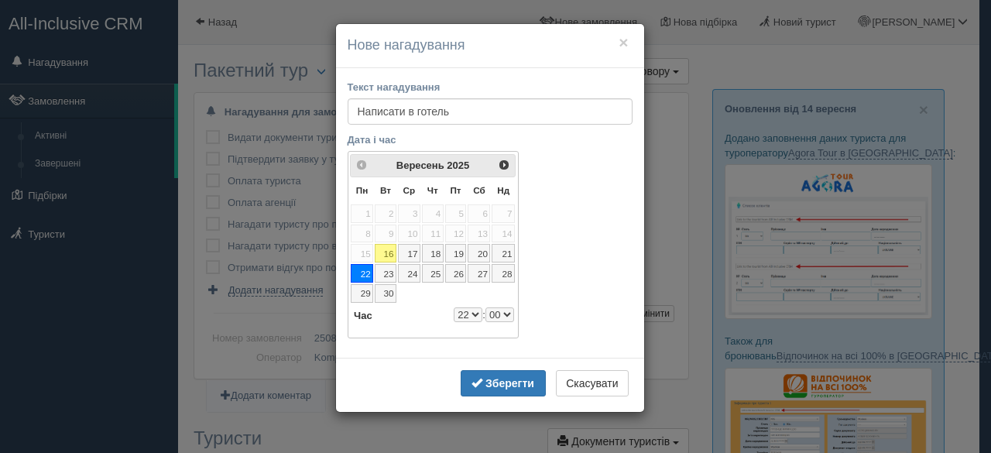
click at [472, 307] on select "0 1 2 3 4 5 6 7 8 9 10 11 12 13 14 15 16 17 18 19 20 21 22 23" at bounding box center [468, 314] width 29 height 15
select select "9"
click at [499, 307] on dl "Час 9:00 Години 0 1 2 3 4 5 6 7 8 9 10 11 12 13 14 15 16 17 18 19 20 21 22 23 Х…" at bounding box center [432, 314] width 164 height 15
click at [500, 309] on select "00 05 10 15 20 25 30 35 40 45 50 55" at bounding box center [499, 314] width 29 height 15
select select "9"
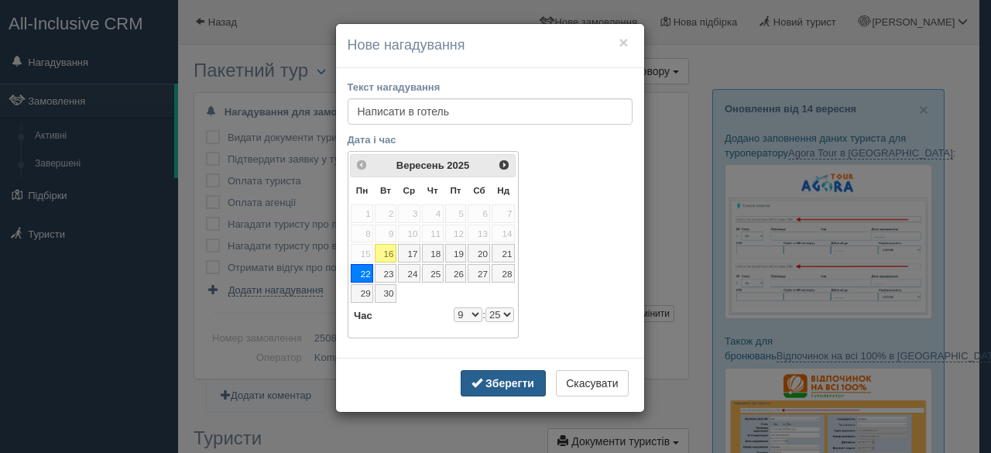
select select "25"
click at [506, 377] on b "Зберегти" at bounding box center [509, 383] width 49 height 12
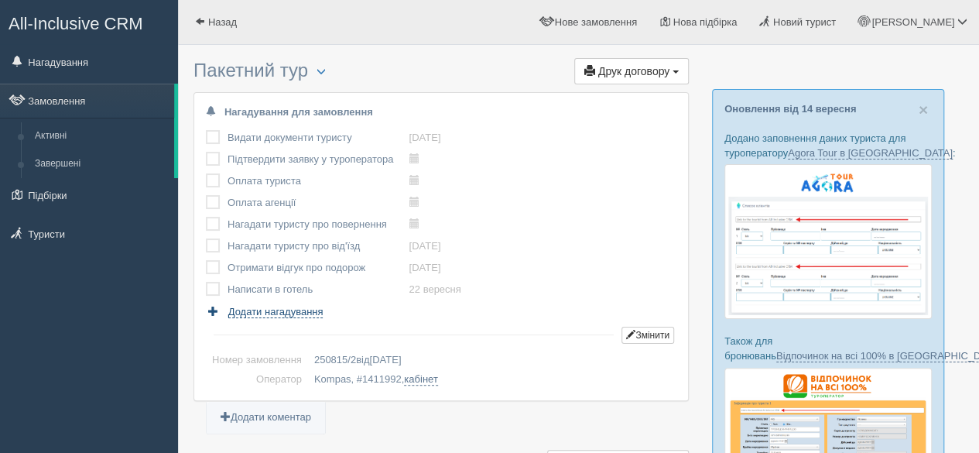
click at [308, 310] on span "Додати нагадування" at bounding box center [275, 312] width 95 height 12
select select "22"
select select "5"
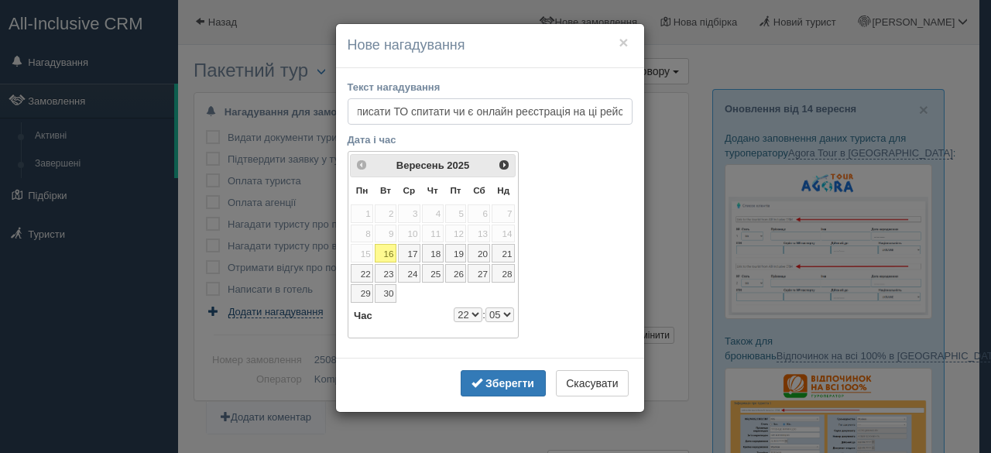
scroll to position [0, 21]
type input "Написати ТО спитати чи є онлайн реєстрація на ці рейси"
click at [386, 269] on link "23" at bounding box center [386, 273] width 22 height 19
select select "22"
select select "5"
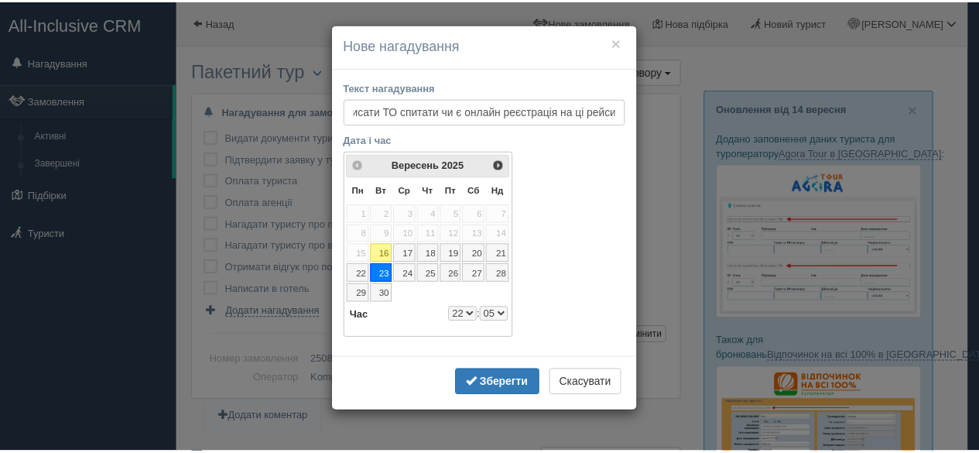
scroll to position [0, 0]
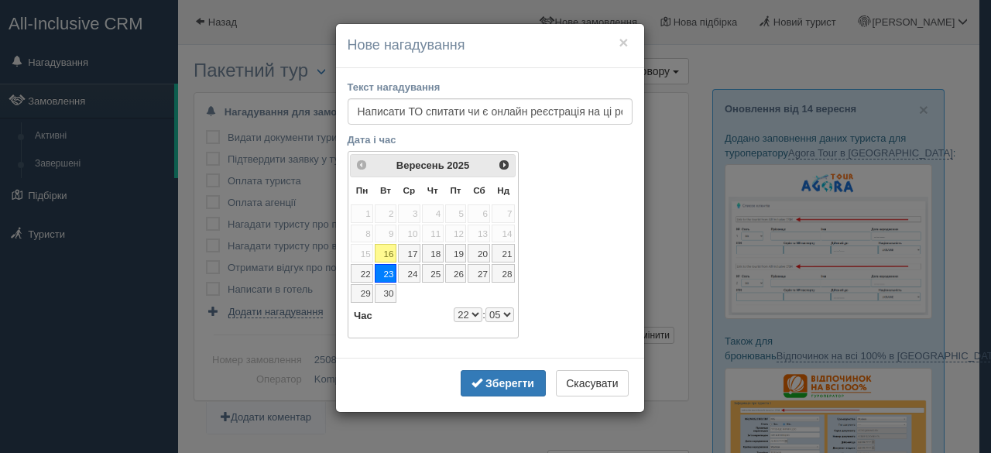
drag, startPoint x: 465, startPoint y: 313, endPoint x: 468, endPoint y: 305, distance: 8.1
click at [465, 313] on select "0 1 2 3 4 5 6 7 8 9 10 11 12 13 14 15 16 17 18 19 20 21 22 23" at bounding box center [468, 314] width 29 height 15
select select "9"
select select "5"
click at [503, 370] on button "Зберегти" at bounding box center [503, 383] width 85 height 26
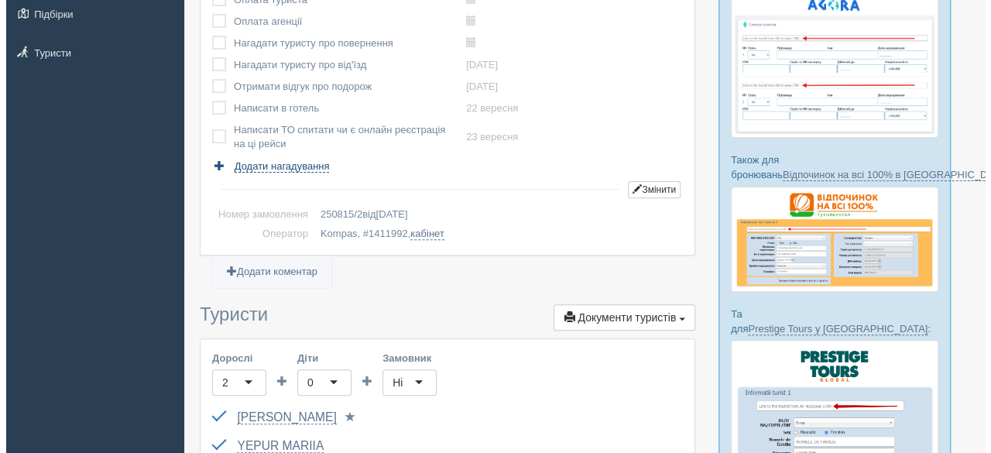
scroll to position [48, 0]
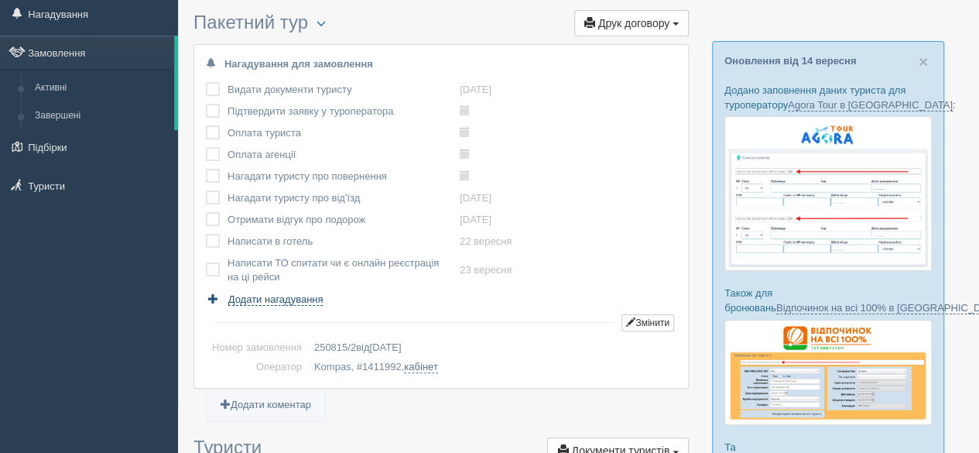
click at [286, 300] on span "Додати нагадування" at bounding box center [275, 299] width 95 height 12
select select "22"
select select "5"
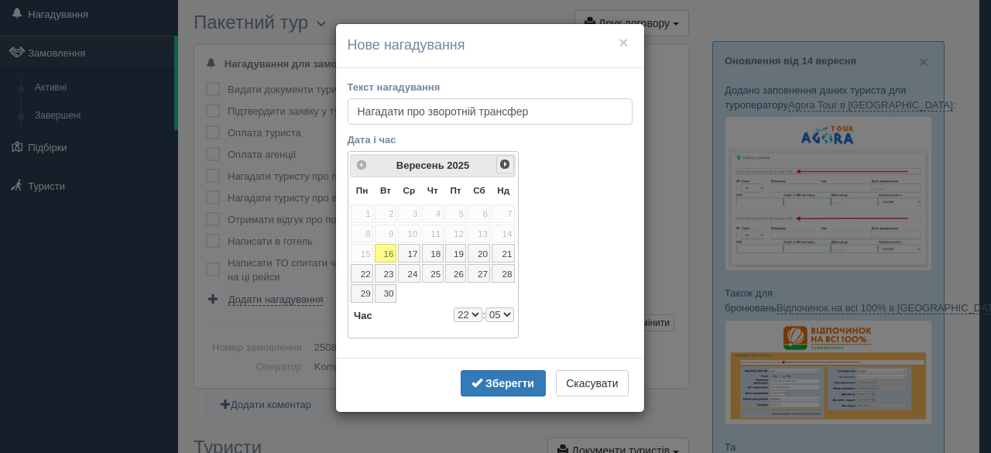
type input "Нагадати про зворотній трансфер"
click at [497, 165] on link "Наст>" at bounding box center [505, 165] width 18 height 18
select select "22"
select select "5"
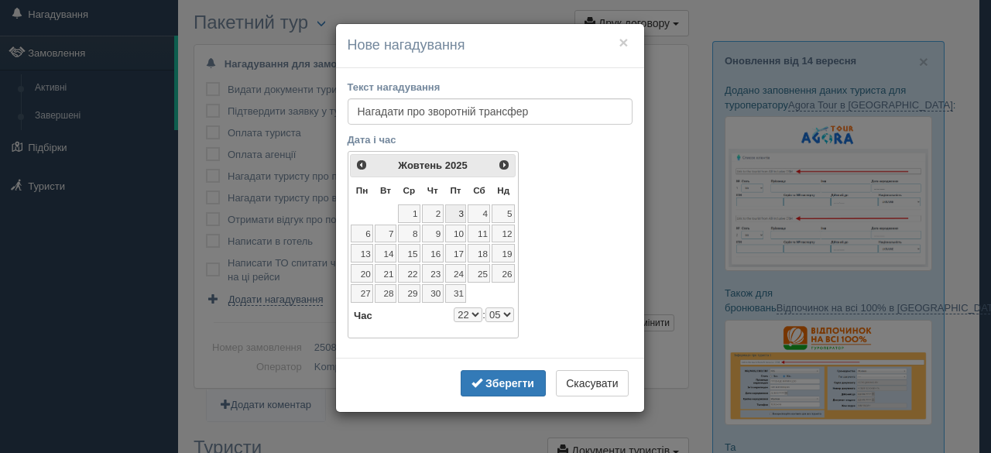
click at [464, 210] on link "3" at bounding box center [456, 213] width 22 height 19
select select "22"
select select "5"
click at [472, 308] on select "0 1 2 3 4 5 6 7 8 9 10 11 12 13 14 15 16 17 18 19 20 21 22 23" at bounding box center [468, 314] width 29 height 15
select select "12"
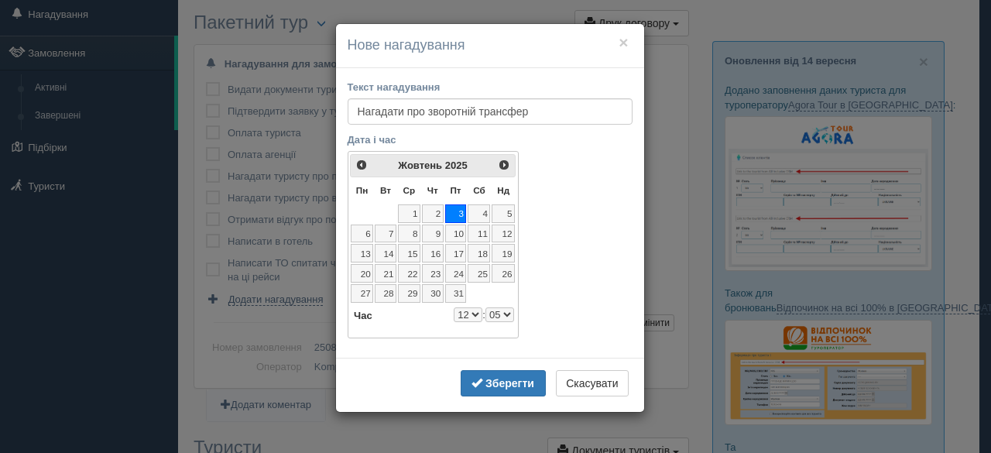
select select "5"
click at [544, 115] on input "Нагадати про зворотній трансфер" at bounding box center [490, 111] width 285 height 26
type input "Нагадати про зворотній трансфер 03.10 ввечері на ресепшн буде інформація"
click at [503, 379] on b "Зберегти" at bounding box center [509, 383] width 49 height 12
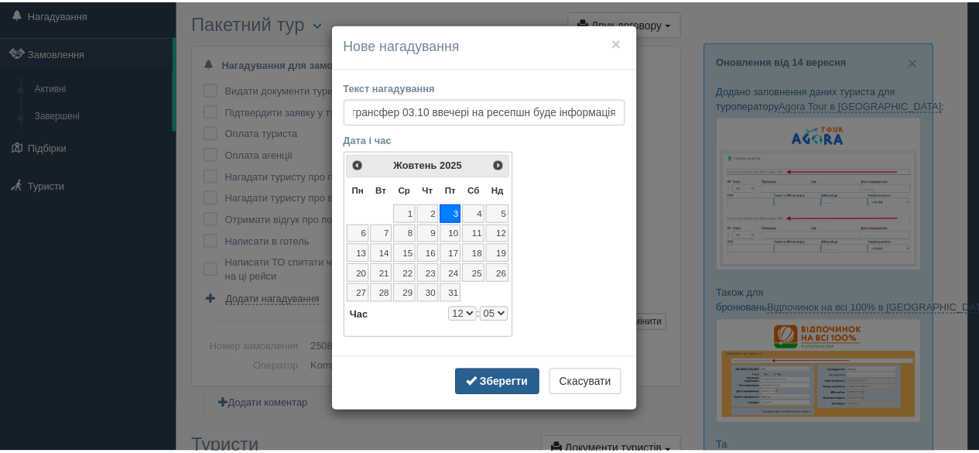
scroll to position [0, 0]
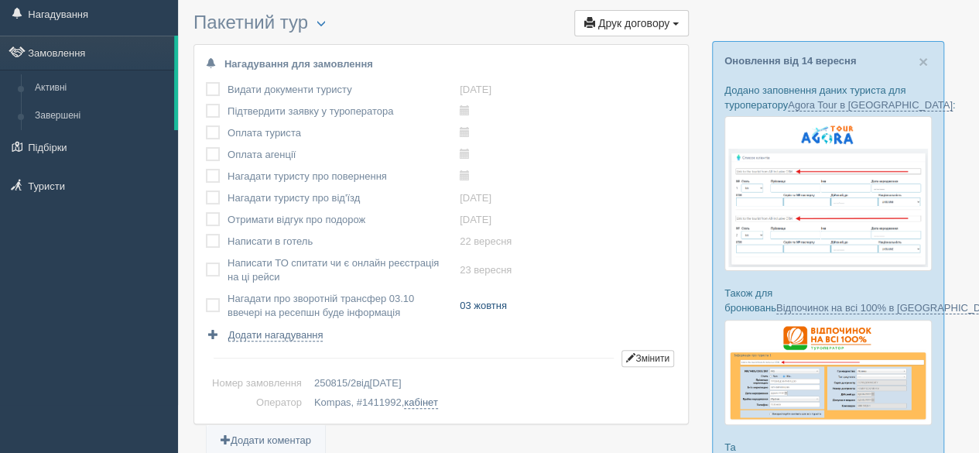
click at [489, 305] on link "03 жовтня" at bounding box center [483, 306] width 47 height 12
type input "2025-10-03 12:05"
select select "12"
select select "5"
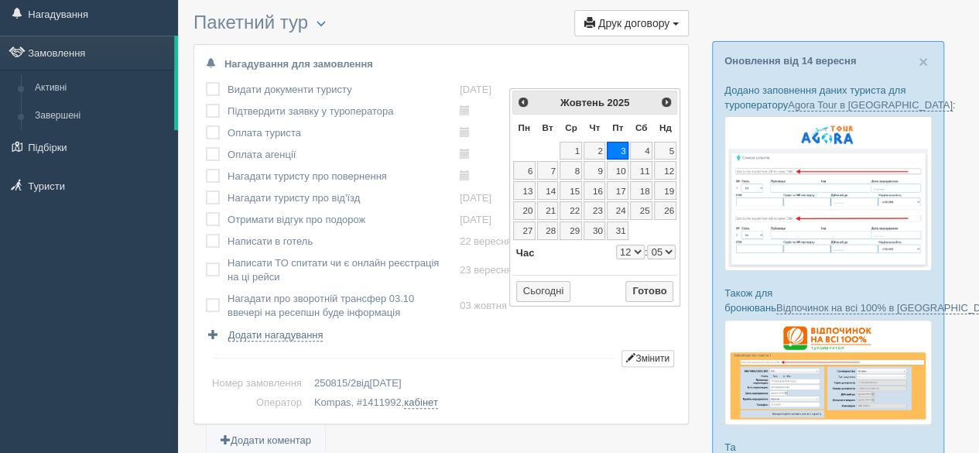
click at [630, 248] on select "0 1 2 3 4 5 6 7 8 9 10 11 12 13 14 15 16 17 18 19 20 21 22 23" at bounding box center [630, 252] width 29 height 15
type input "2025-10-03 11:05"
select select "11"
select select "5"
click at [657, 286] on button "Готово" at bounding box center [650, 292] width 48 height 22
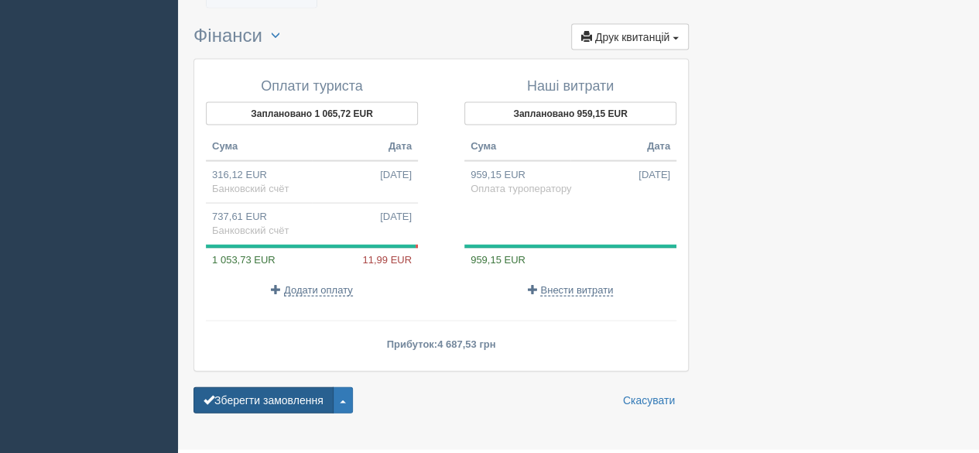
scroll to position [1555, 0]
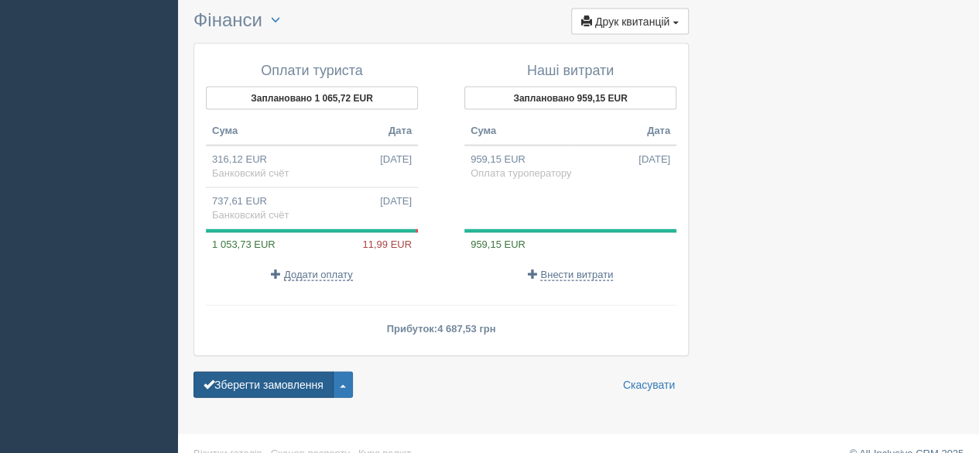
click at [275, 373] on button "Зберегти замовлення" at bounding box center [264, 385] width 140 height 26
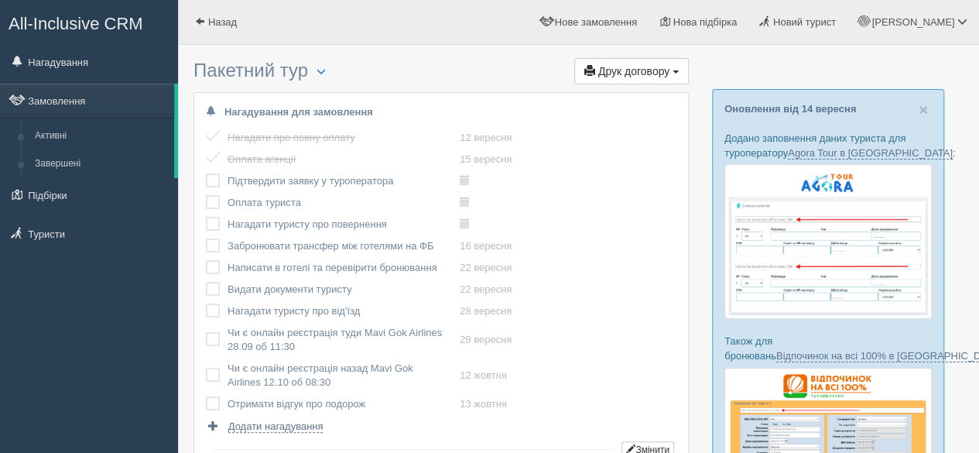
click at [206, 238] on label at bounding box center [206, 238] width 0 height 0
click at [0, 0] on input "checkbox" at bounding box center [0, 0] width 0 height 0
click at [500, 309] on link "28 вересня" at bounding box center [486, 311] width 52 height 12
type input "2025-09-28 7:30"
select select "7"
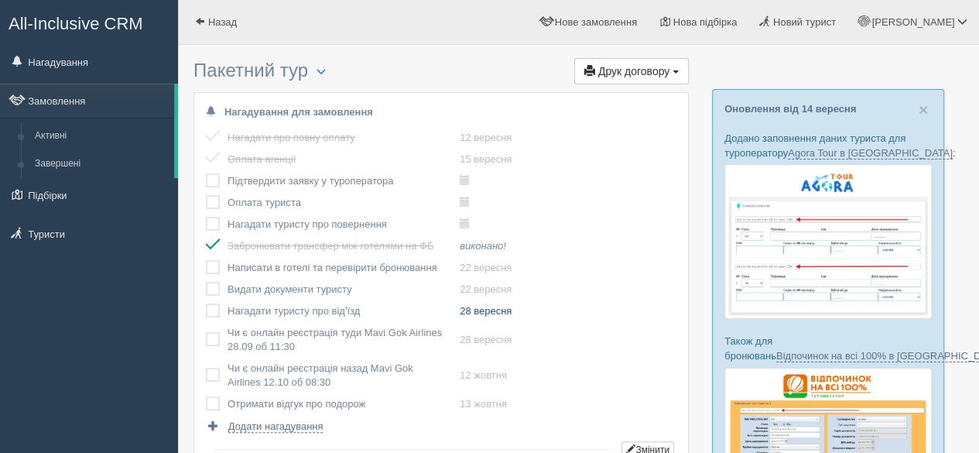
select select "30"
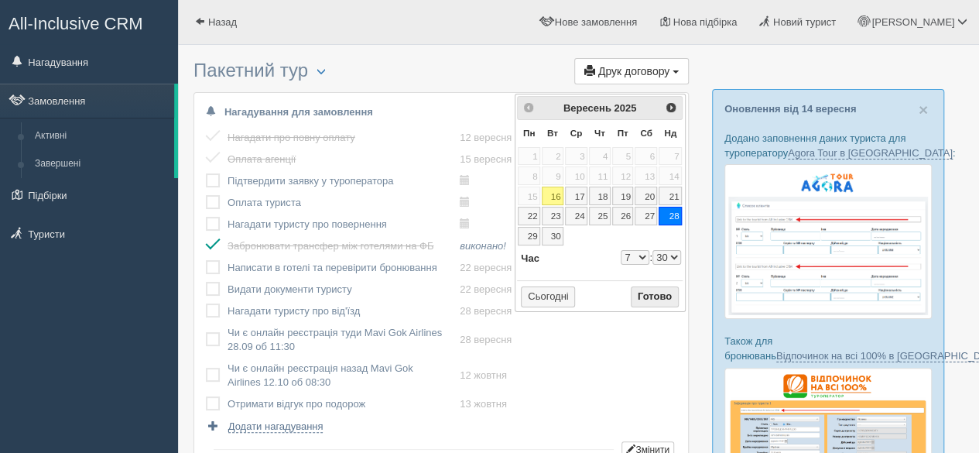
click at [657, 292] on button "Готово" at bounding box center [655, 297] width 48 height 22
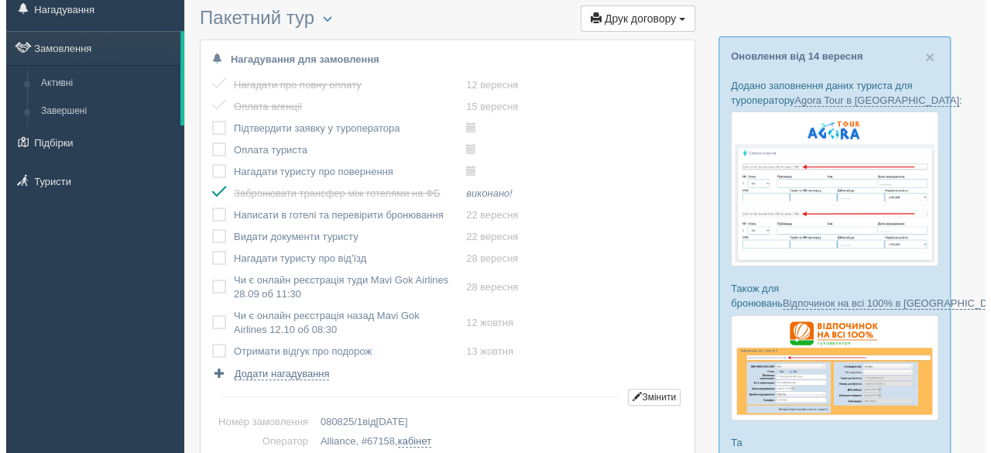
scroll to position [77, 0]
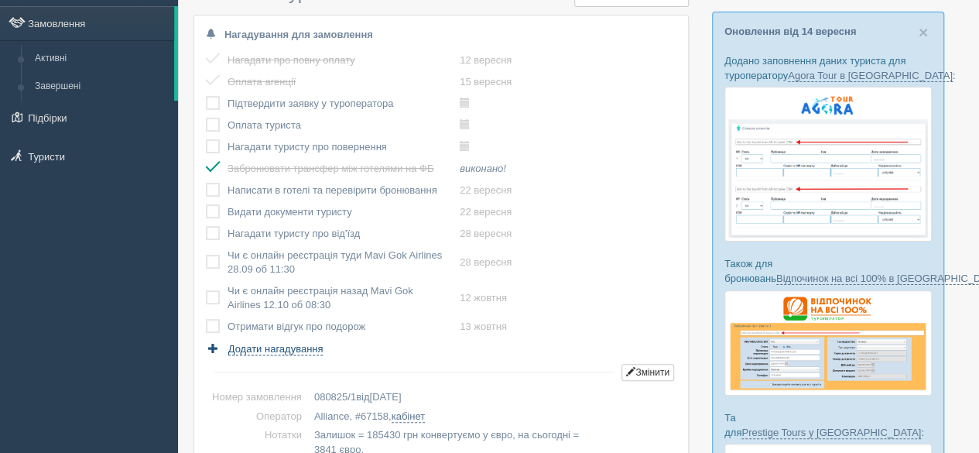
click at [314, 351] on span "Додати нагадування" at bounding box center [275, 349] width 95 height 12
select select "21"
select select "55"
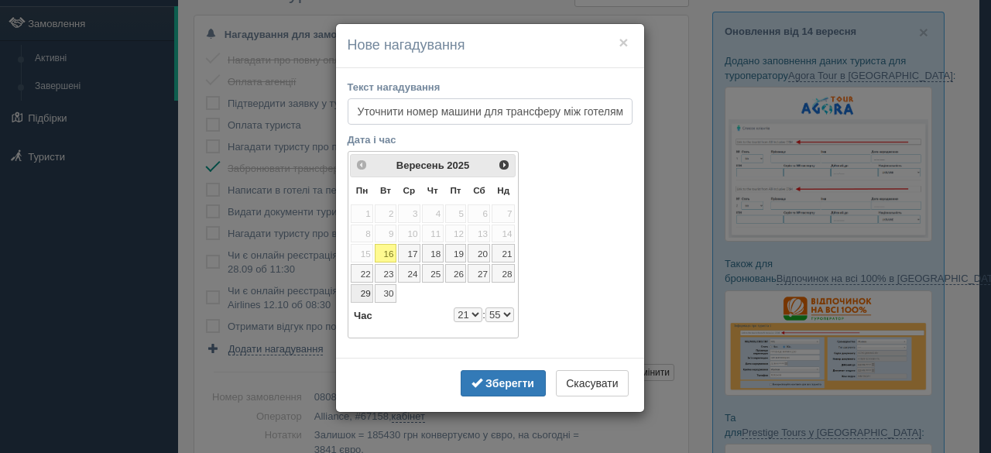
scroll to position [0, 6]
type input "Уточнити номер машини для трансферу між готелями"
click at [503, 166] on span "Наст>" at bounding box center [505, 164] width 12 height 12
select select "21"
select select "55"
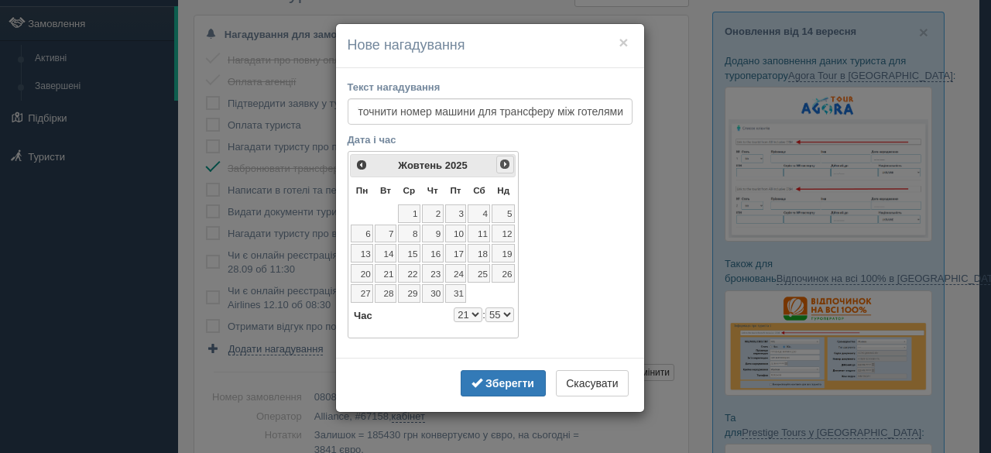
scroll to position [0, 0]
click at [510, 211] on link "5" at bounding box center [503, 213] width 23 height 19
select select "21"
select select "55"
click at [475, 308] on select "0 1 2 3 4 5 6 7 8 9 10 11 12 13 14 15 16 17 18 19 20 21 22 23" at bounding box center [468, 314] width 29 height 15
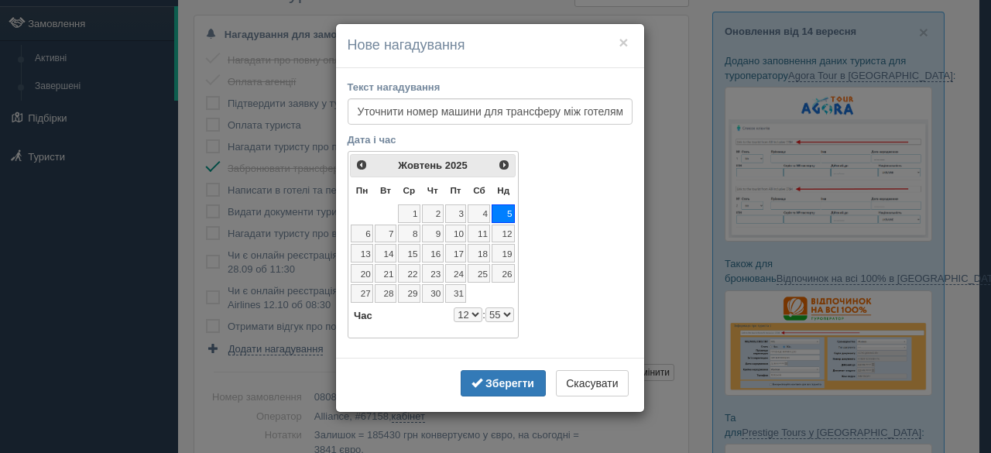
select select "12"
select select "55"
click at [461, 314] on select "0 1 2 3 4 5 6 7 8 9 10 11 12 13 14 15 16 17 18 19 20 21 22 23" at bounding box center [468, 314] width 29 height 15
select select "11"
select select "55"
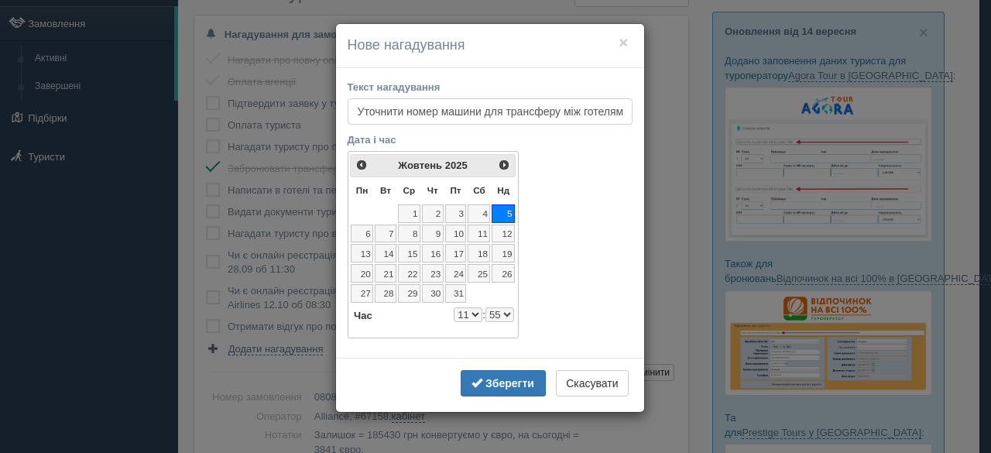
click at [599, 114] on input "Уточнити номер машини для трансферу між готелями" at bounding box center [490, 111] width 285 height 26
type input "Уточнити номер машини для трансферу між готелями, трансфер 06.10 о 12:00"
click at [520, 382] on b "Зберегти" at bounding box center [509, 383] width 49 height 12
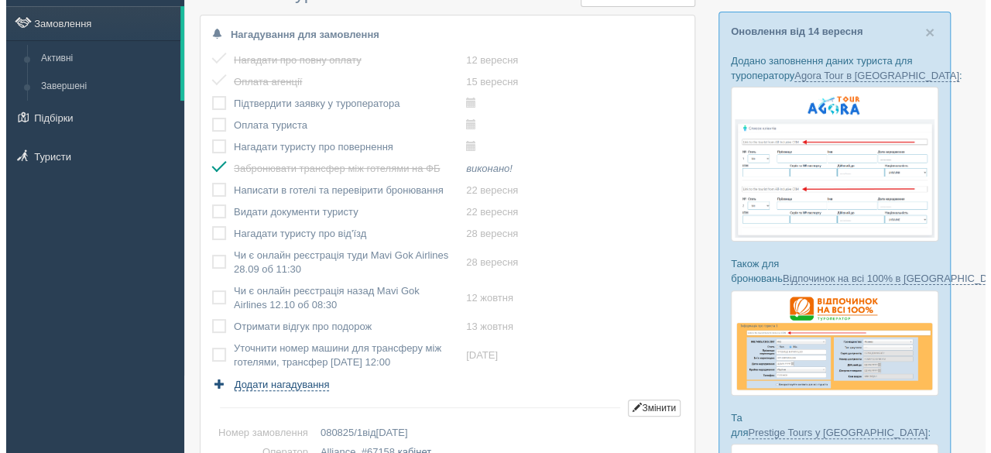
scroll to position [155, 0]
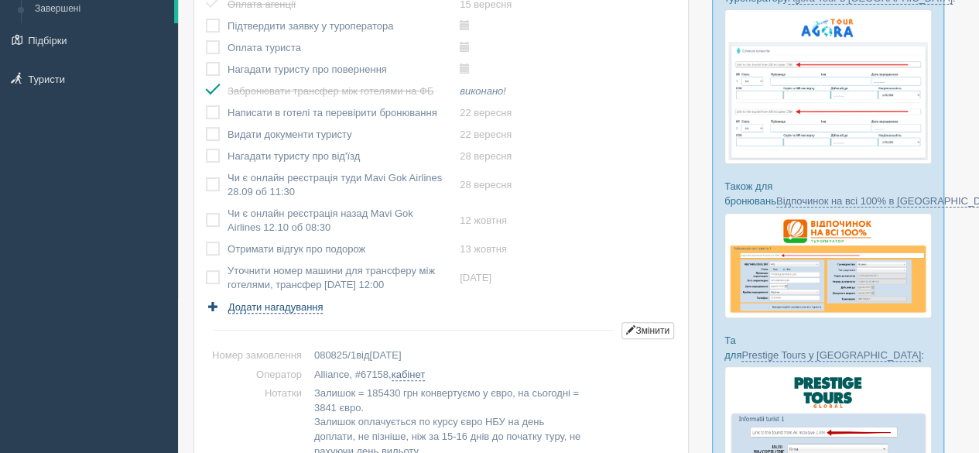
click at [287, 301] on span "Додати нагадування" at bounding box center [275, 307] width 95 height 12
select select "21"
select select "55"
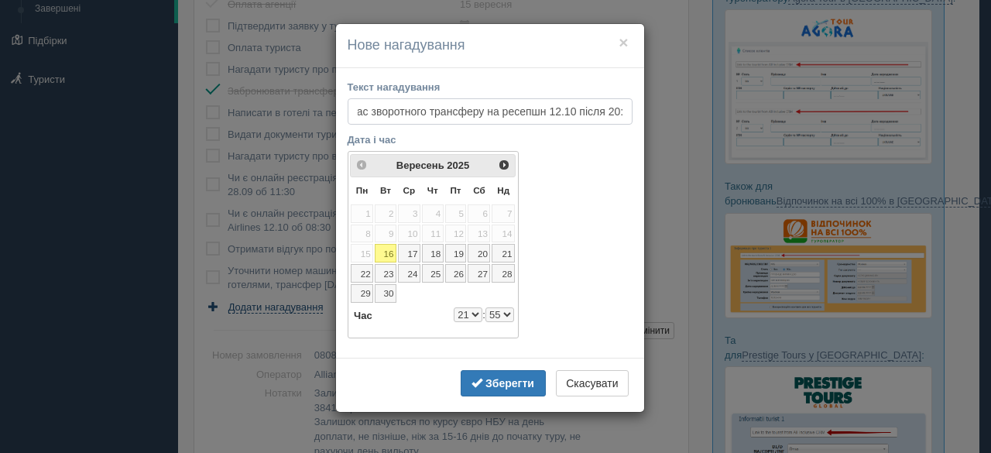
scroll to position [0, 20]
type input "Час зворотного трансферу на ресепшн 12.10 після 20:00"
click at [503, 165] on span "Наст>" at bounding box center [505, 164] width 12 height 12
select select "21"
select select "55"
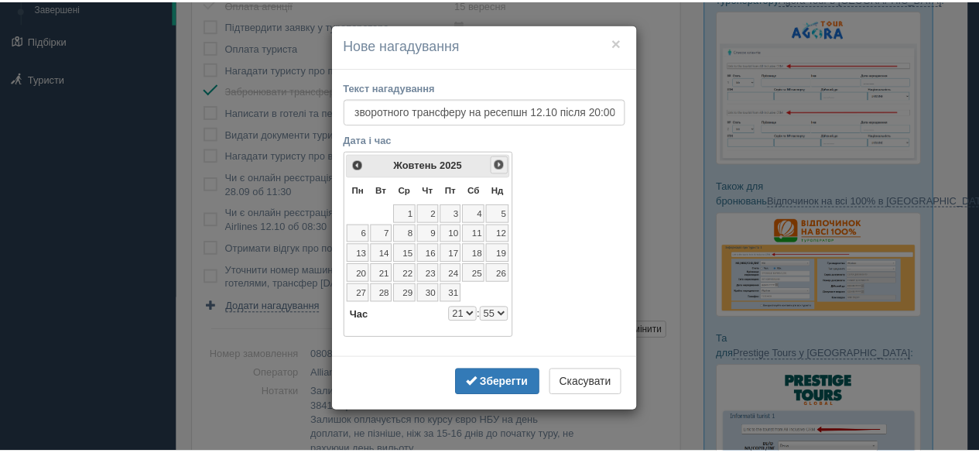
scroll to position [0, 0]
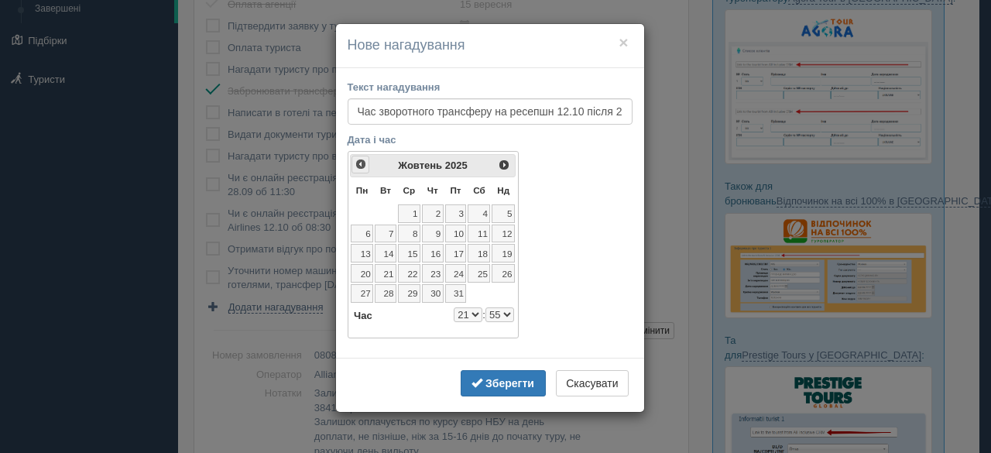
click at [362, 163] on span "<Попер" at bounding box center [361, 164] width 12 height 12
select select "21"
select select "55"
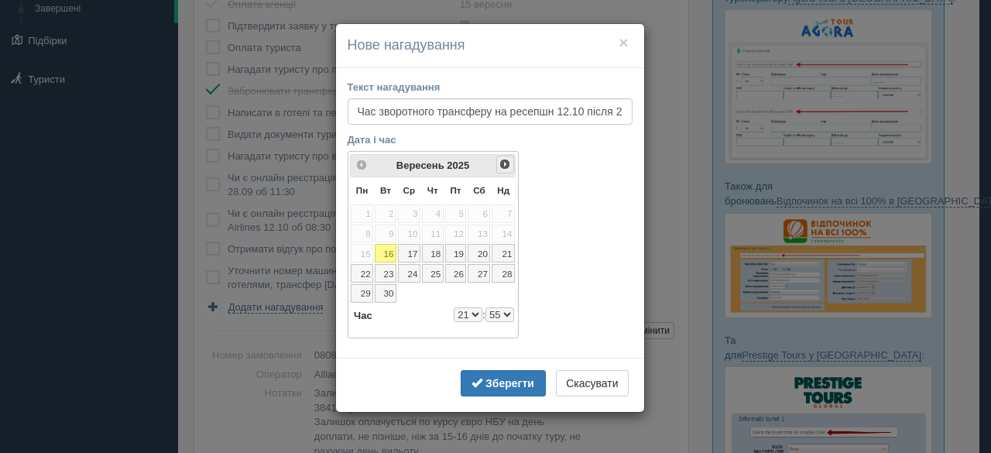
click at [511, 160] on link "Наст>" at bounding box center [505, 165] width 18 height 18
select select "21"
select select "55"
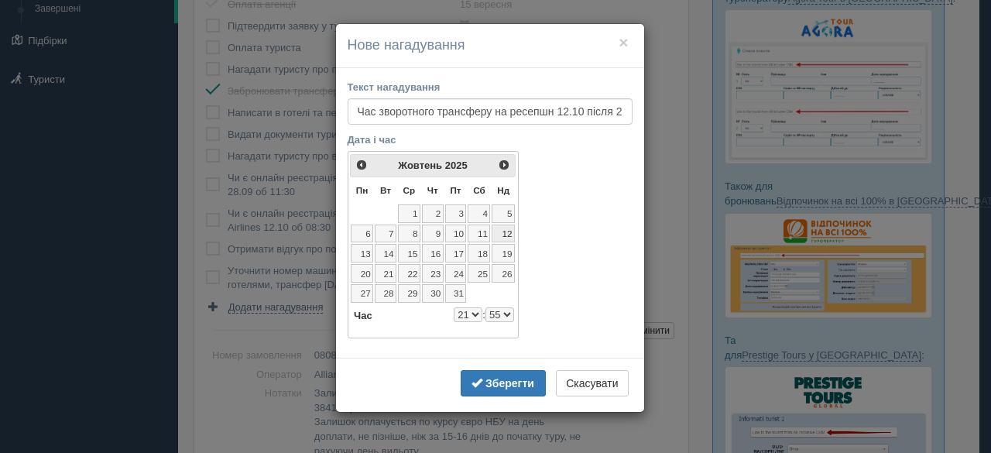
click at [495, 233] on link "12" at bounding box center [503, 234] width 23 height 19
select select "21"
select select "55"
click at [469, 307] on select "0 1 2 3 4 5 6 7 8 9 10 11 12 13 14 15 16 17 18 19 20 21 22 23" at bounding box center [468, 314] width 29 height 15
select select "13"
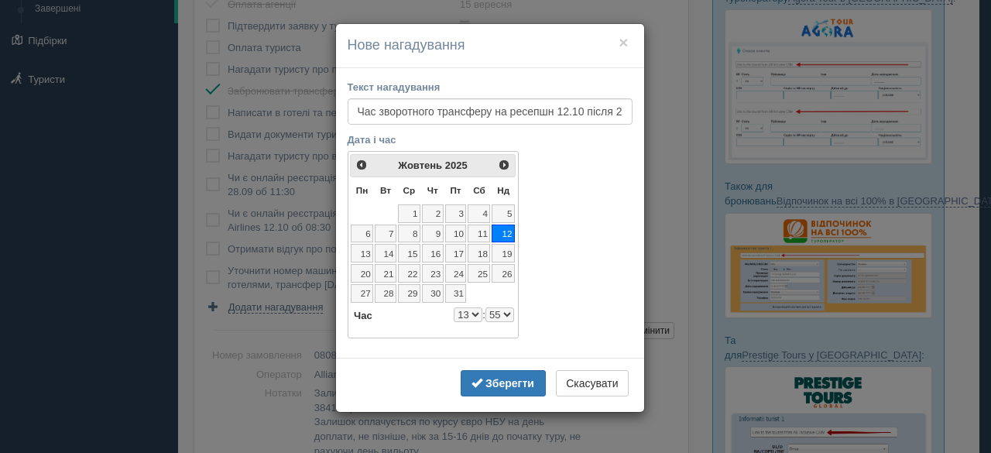
select select "55"
click at [509, 388] on button "Зберегти" at bounding box center [503, 383] width 85 height 26
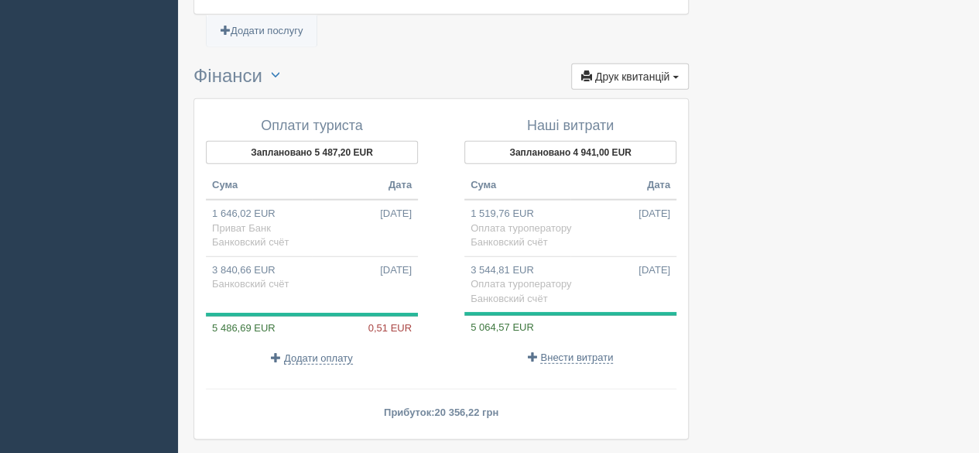
scroll to position [1976, 0]
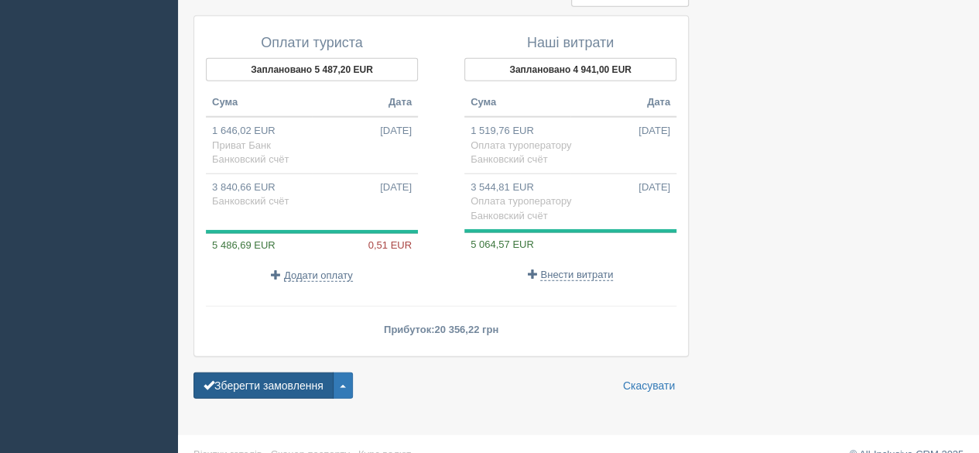
click at [257, 372] on button "Зберегти замовлення" at bounding box center [264, 385] width 140 height 26
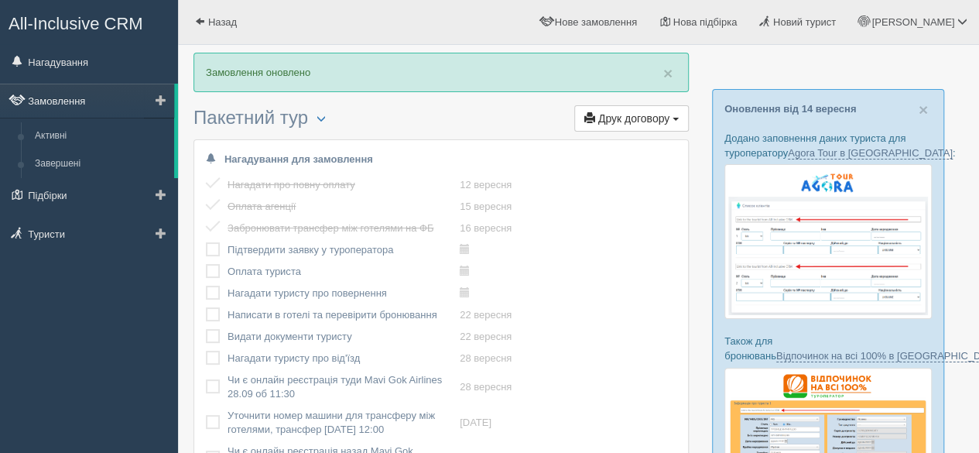
click at [77, 96] on link "Замовлення" at bounding box center [87, 101] width 174 height 34
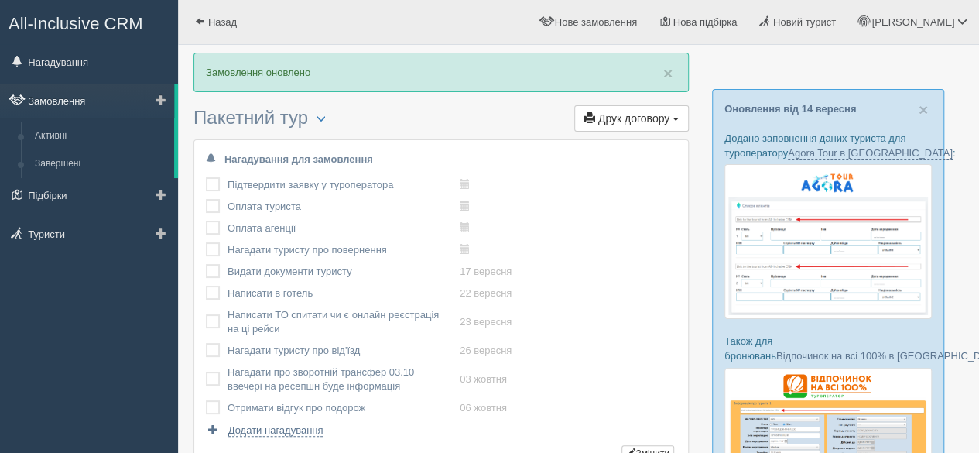
click at [91, 106] on link "Замовлення" at bounding box center [87, 101] width 174 height 34
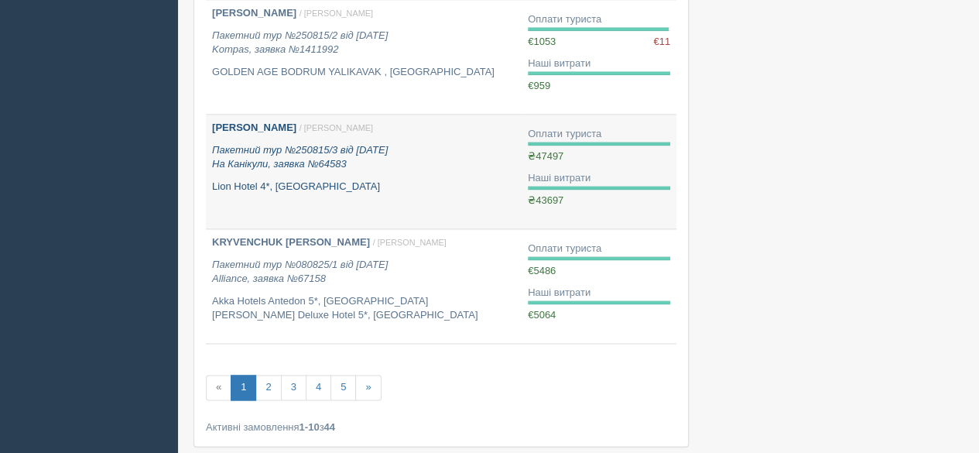
scroll to position [1045, 0]
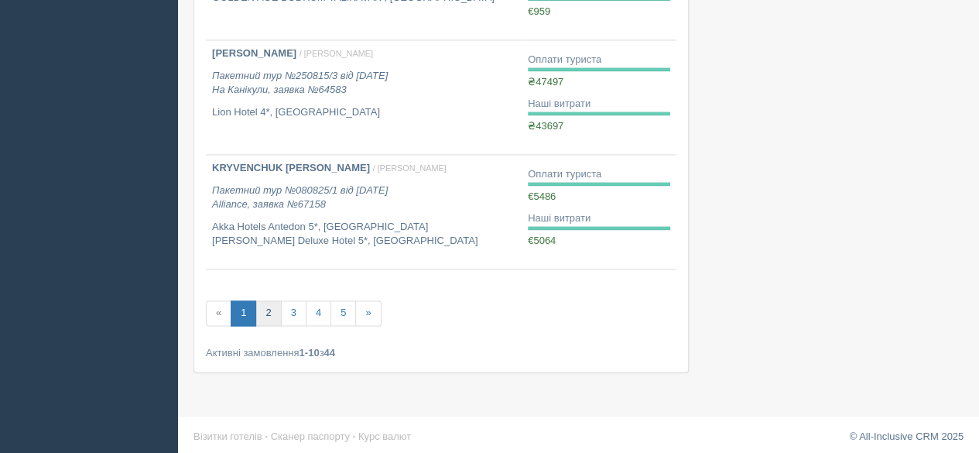
click at [269, 310] on link "2" at bounding box center [269, 313] width 26 height 26
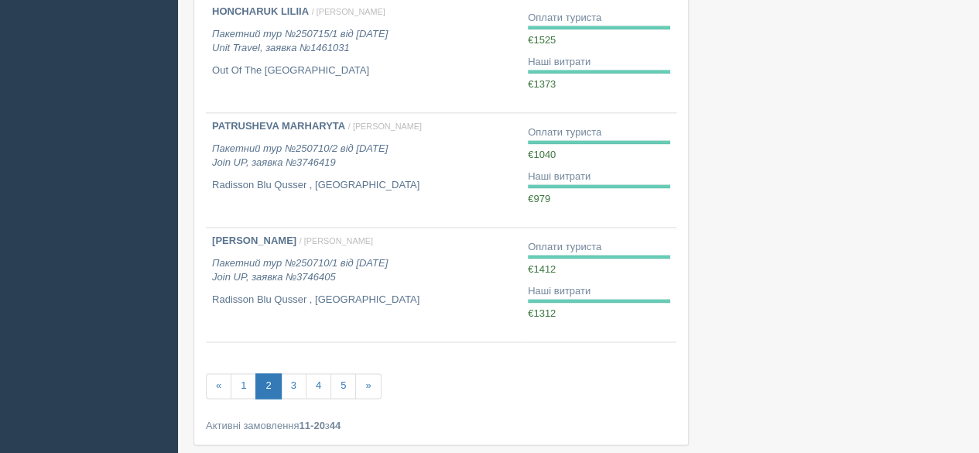
scroll to position [1007, 0]
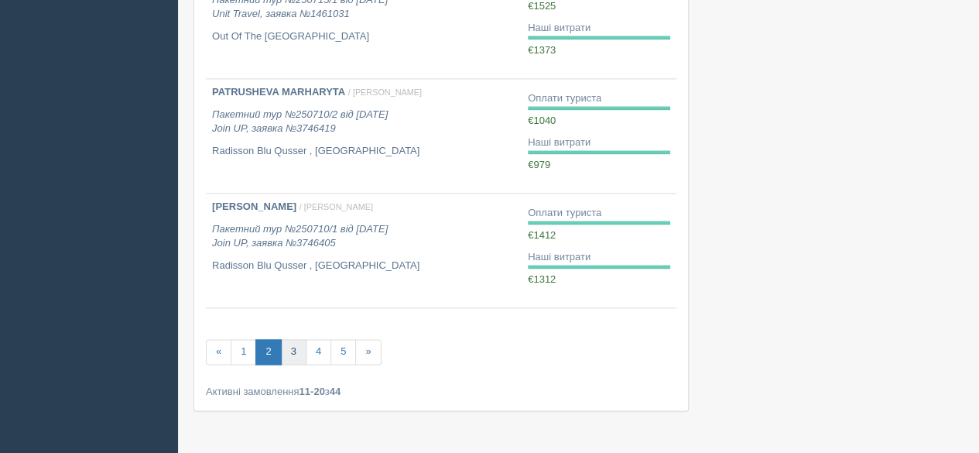
click at [284, 351] on link "3" at bounding box center [294, 352] width 26 height 26
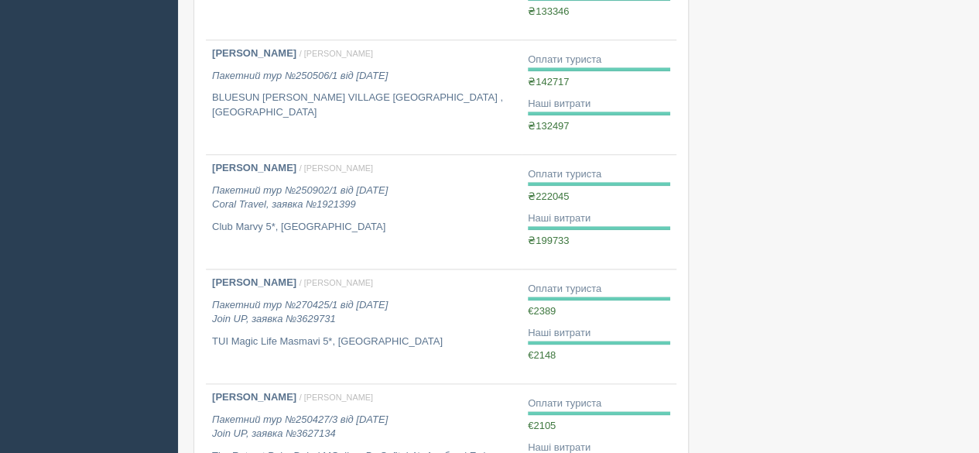
scroll to position [852, 0]
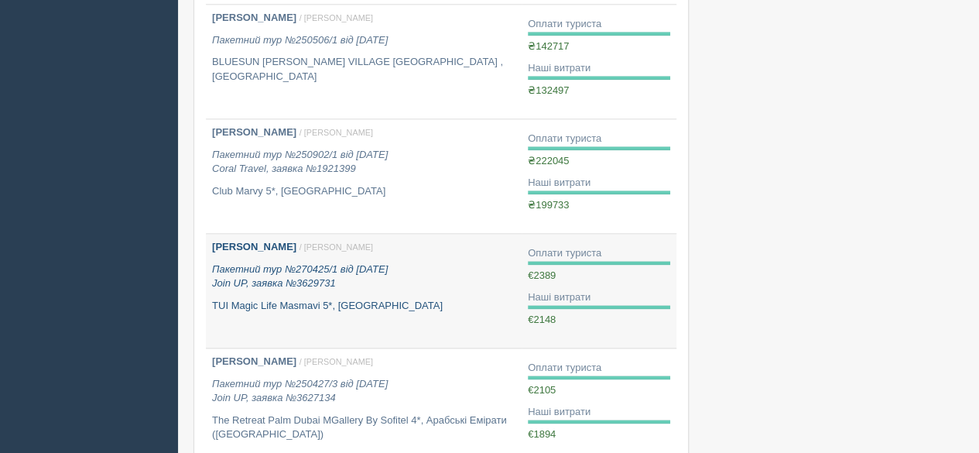
click at [289, 289] on div "[PERSON_NAME] / [PERSON_NAME] Пакетний тур №270425/1 від [DATE] Join UP, заявка…" at bounding box center [364, 276] width 304 height 73
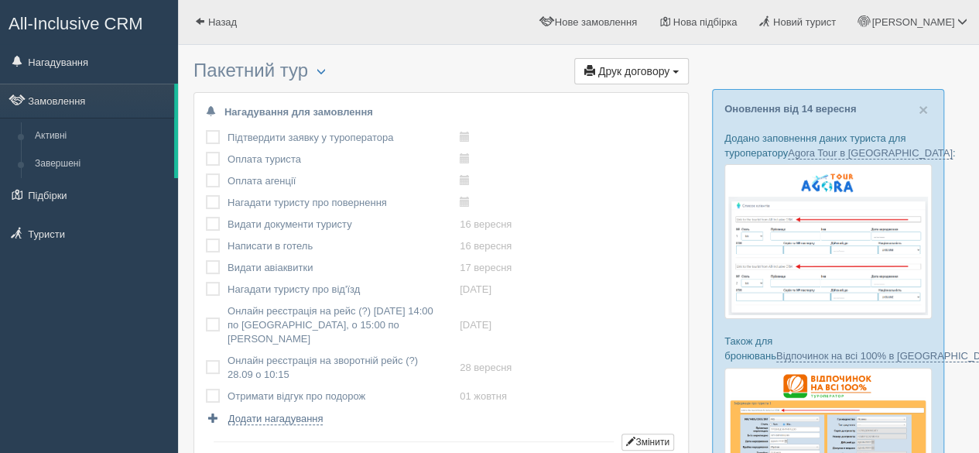
click at [206, 217] on label at bounding box center [206, 217] width 0 height 0
click at [0, 0] on input "checkbox" at bounding box center [0, 0] width 0 height 0
click at [486, 242] on link "16 вересня" at bounding box center [486, 246] width 52 height 12
type input "[DATE] 11:10"
select select "11"
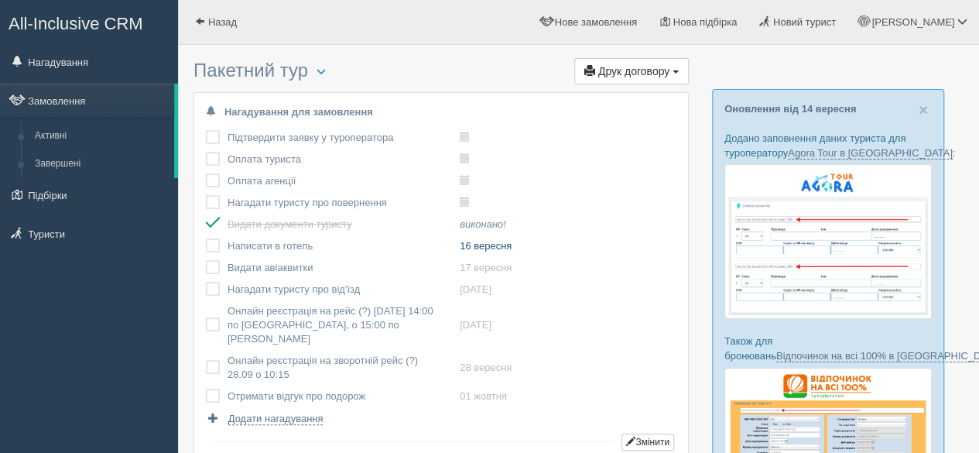
select select "10"
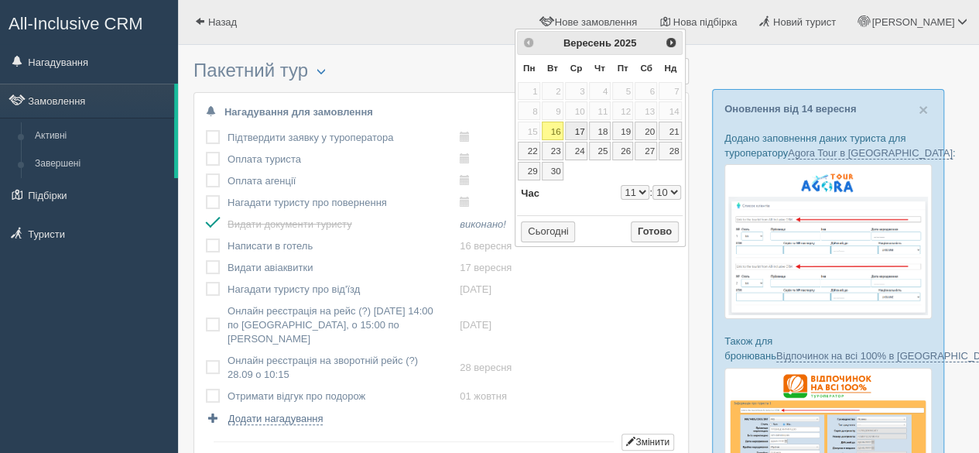
click at [579, 127] on link "17" at bounding box center [576, 131] width 22 height 19
type input "[DATE] 11:10"
select select "11"
select select "10"
click at [657, 226] on button "Готово" at bounding box center [655, 232] width 48 height 22
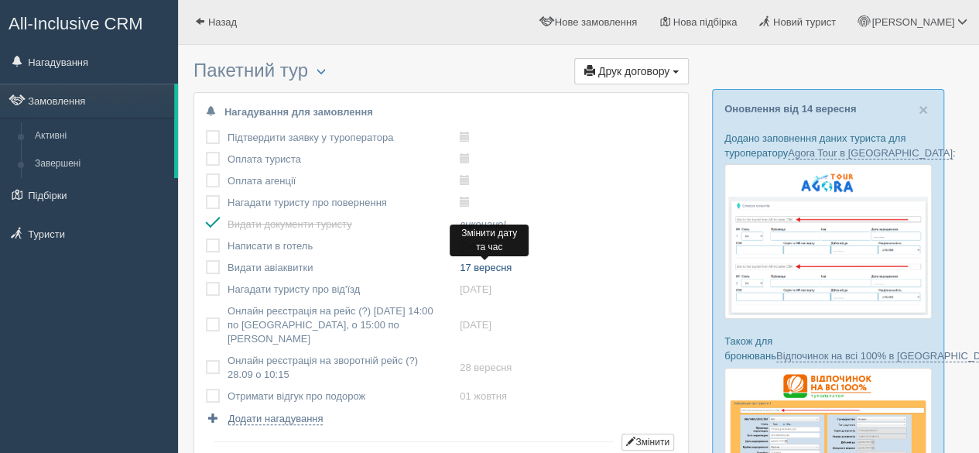
click at [493, 269] on link "17 вересня" at bounding box center [486, 268] width 52 height 12
type input "[DATE] 9:00"
select select "9"
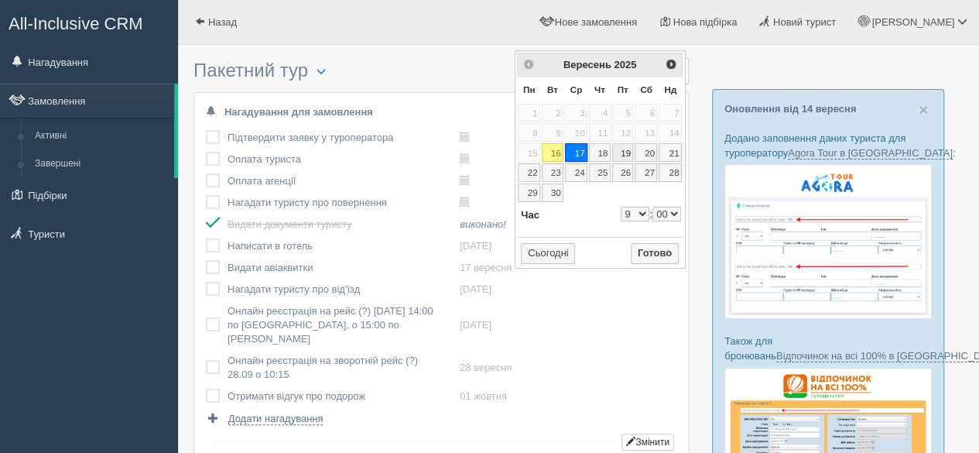
click at [619, 151] on link "19" at bounding box center [623, 152] width 22 height 19
type input "[DATE] 9:00"
select select "9"
click at [648, 247] on button "Готово" at bounding box center [655, 254] width 48 height 22
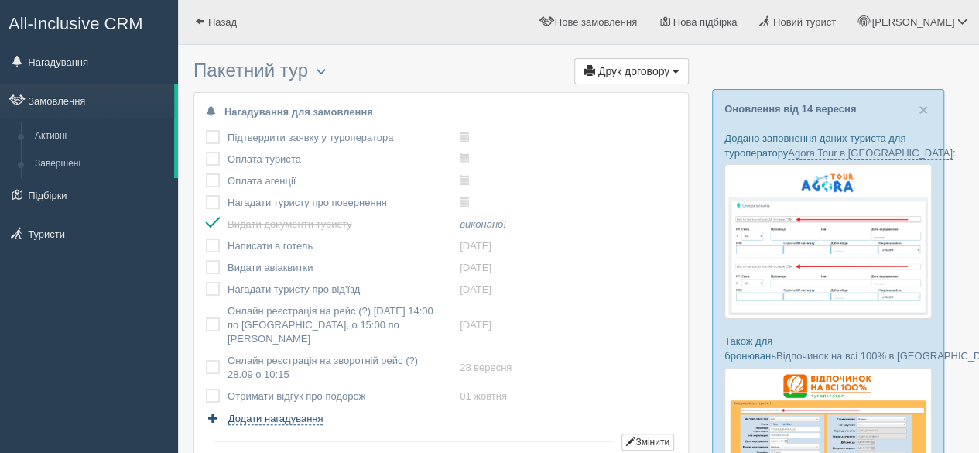
click at [262, 413] on span "Додати нагадування" at bounding box center [275, 419] width 95 height 12
select select "22"
select select "5"
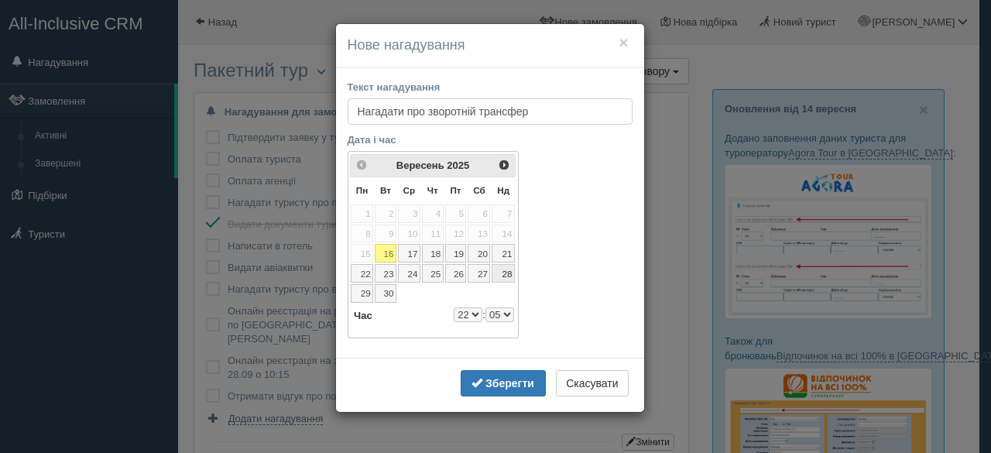
type input "Нагадати про зворотній трансфер"
click at [511, 269] on link "28" at bounding box center [503, 273] width 23 height 19
select select "22"
select select "5"
click at [556, 118] on input "Нагадати про зворотній трансфер" at bounding box center [490, 111] width 285 height 26
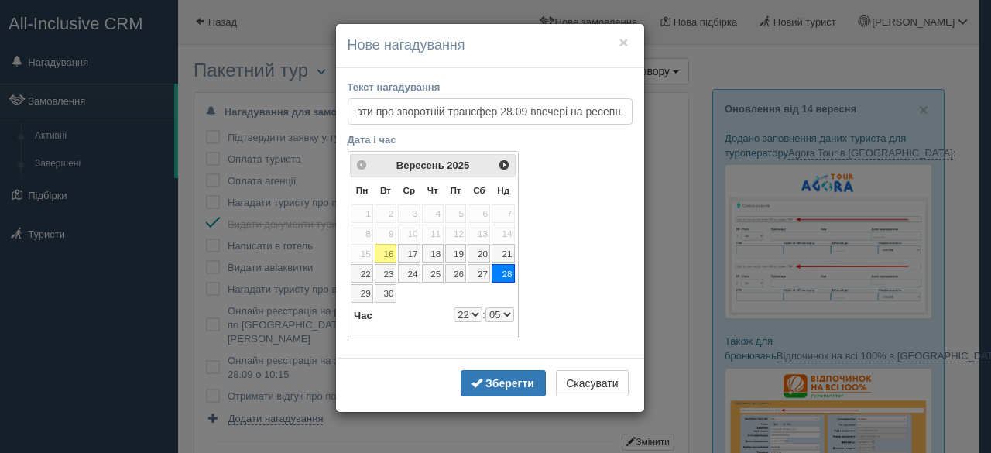
scroll to position [0, 37]
type input "Нагадати про зворотній трансфер 28.09 ввечері на ресепшн"
click at [466, 310] on select "0 1 2 3 4 5 6 7 8 9 10 11 12 13 14 15 16 17 18 19 20 21 22 23" at bounding box center [468, 314] width 29 height 15
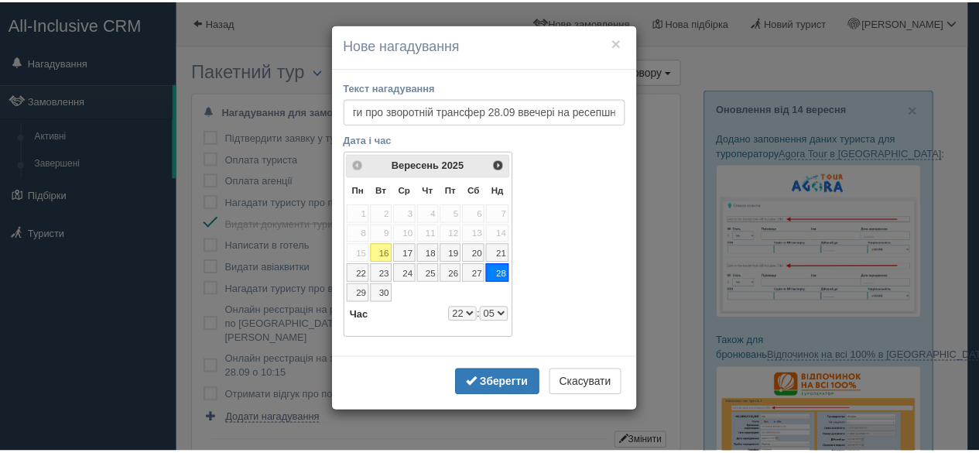
scroll to position [0, 0]
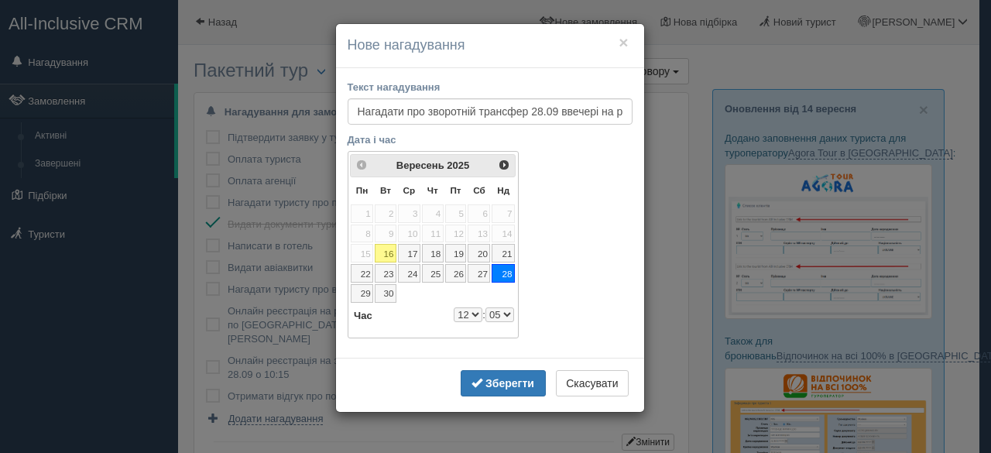
select select "12"
select select "5"
click at [521, 382] on b "Зберегти" at bounding box center [509, 383] width 49 height 12
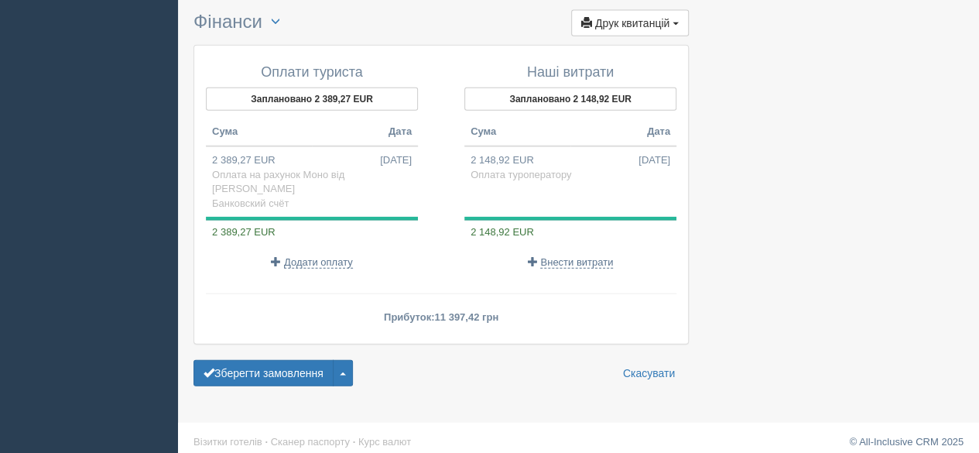
scroll to position [1806, 0]
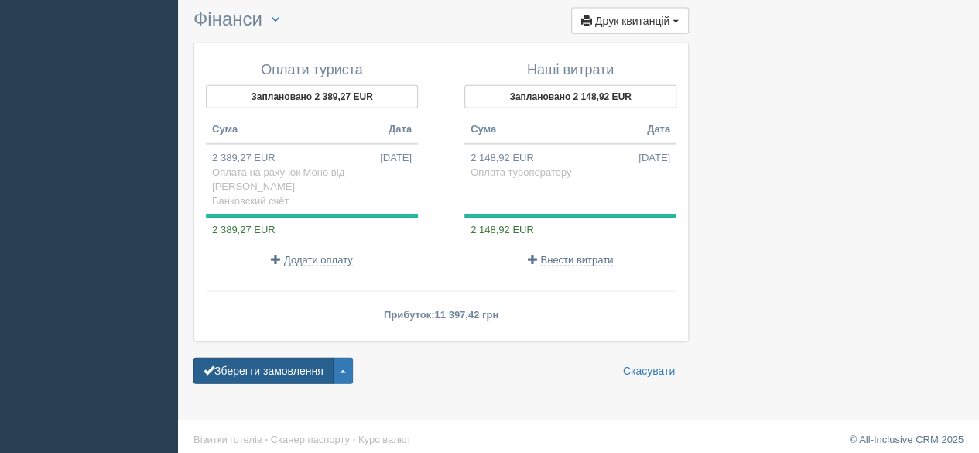
click at [270, 362] on button "Зберегти замовлення" at bounding box center [264, 371] width 140 height 26
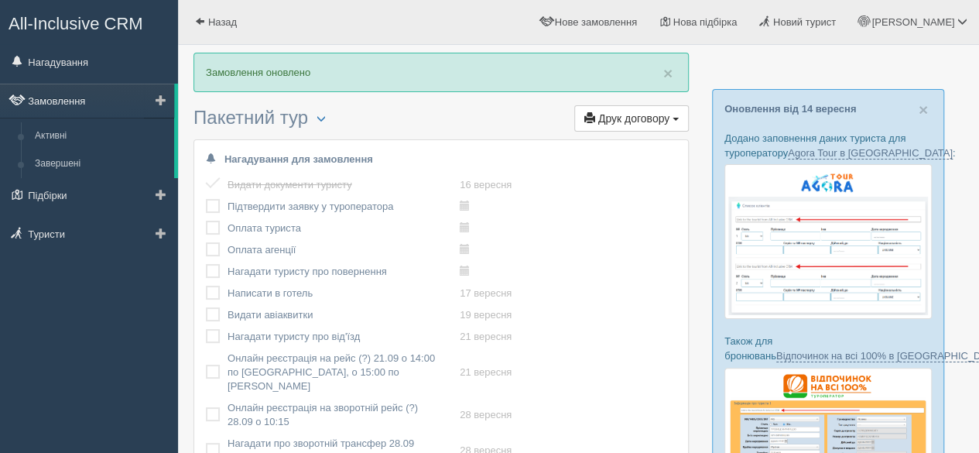
click at [82, 101] on link "Замовлення" at bounding box center [87, 101] width 174 height 34
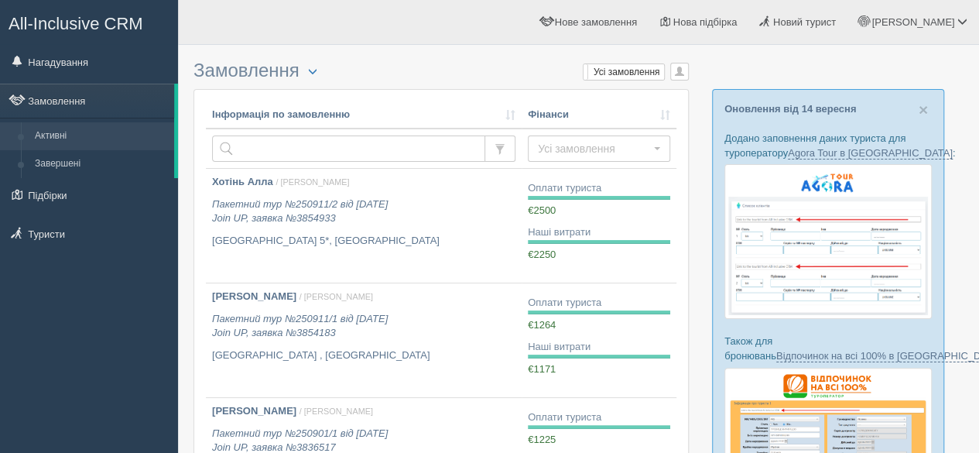
click at [84, 64] on link "Нагадування" at bounding box center [89, 62] width 178 height 34
